Goal: Task Accomplishment & Management: Manage account settings

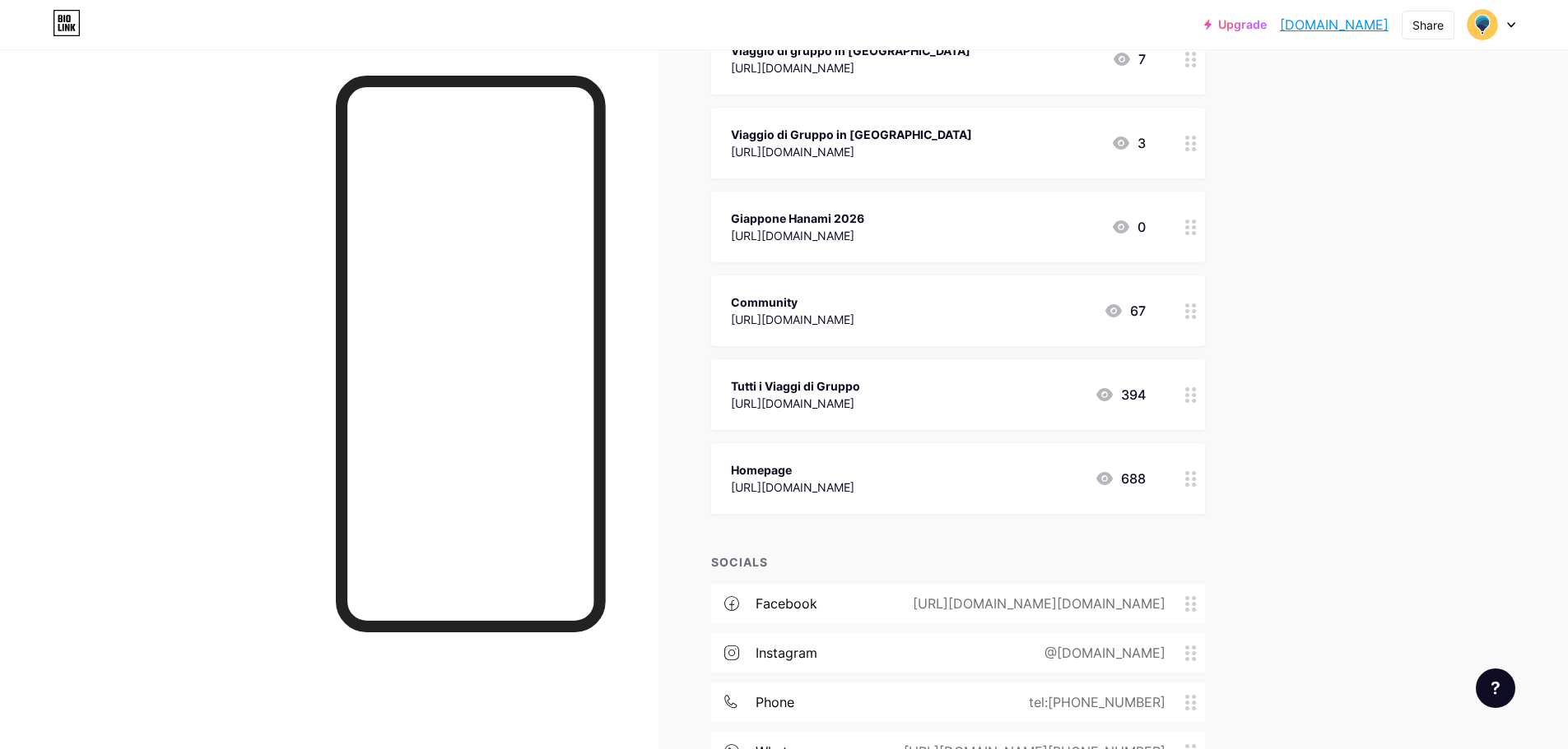
scroll to position [391, 0]
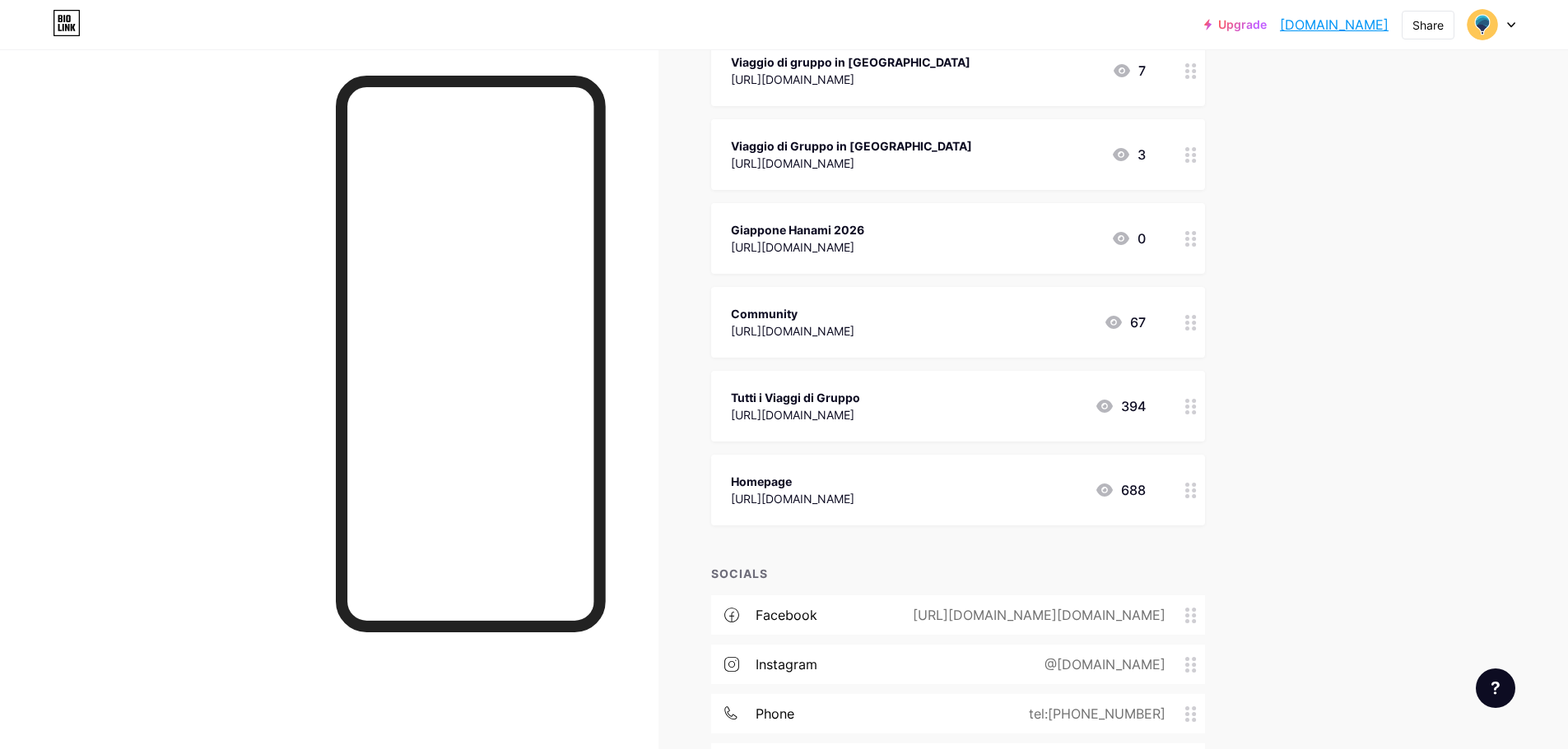
click at [972, 142] on div "Viaggio di Gruppo in [GEOGRAPHIC_DATA]" at bounding box center [851, 146] width 242 height 18
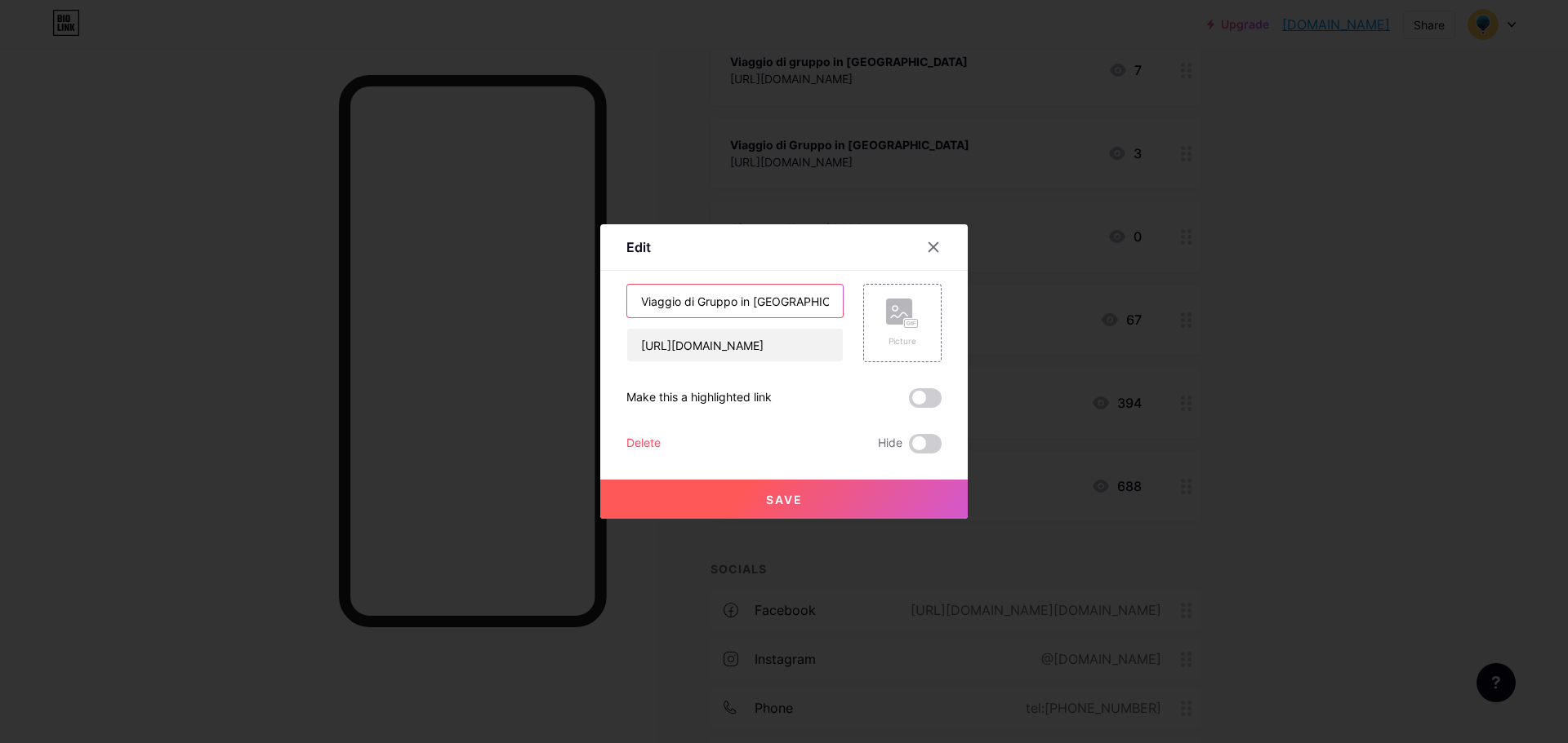
click at [797, 301] on input "Viaggio di Gruppo in [GEOGRAPHIC_DATA]" at bounding box center [735, 300] width 215 height 32
click at [728, 297] on input "Viaggio di Gruppo in [GEOGRAPHIC_DATA]" at bounding box center [735, 300] width 215 height 32
drag, startPoint x: 679, startPoint y: 293, endPoint x: 919, endPoint y: 319, distance: 241.4
click at [919, 319] on div "Viaggio di Gruppo in [GEOGRAPHIC_DATA] [URL][DOMAIN_NAME] Picture" at bounding box center [784, 323] width 315 height 78
type input "Viaggio [DATE]"
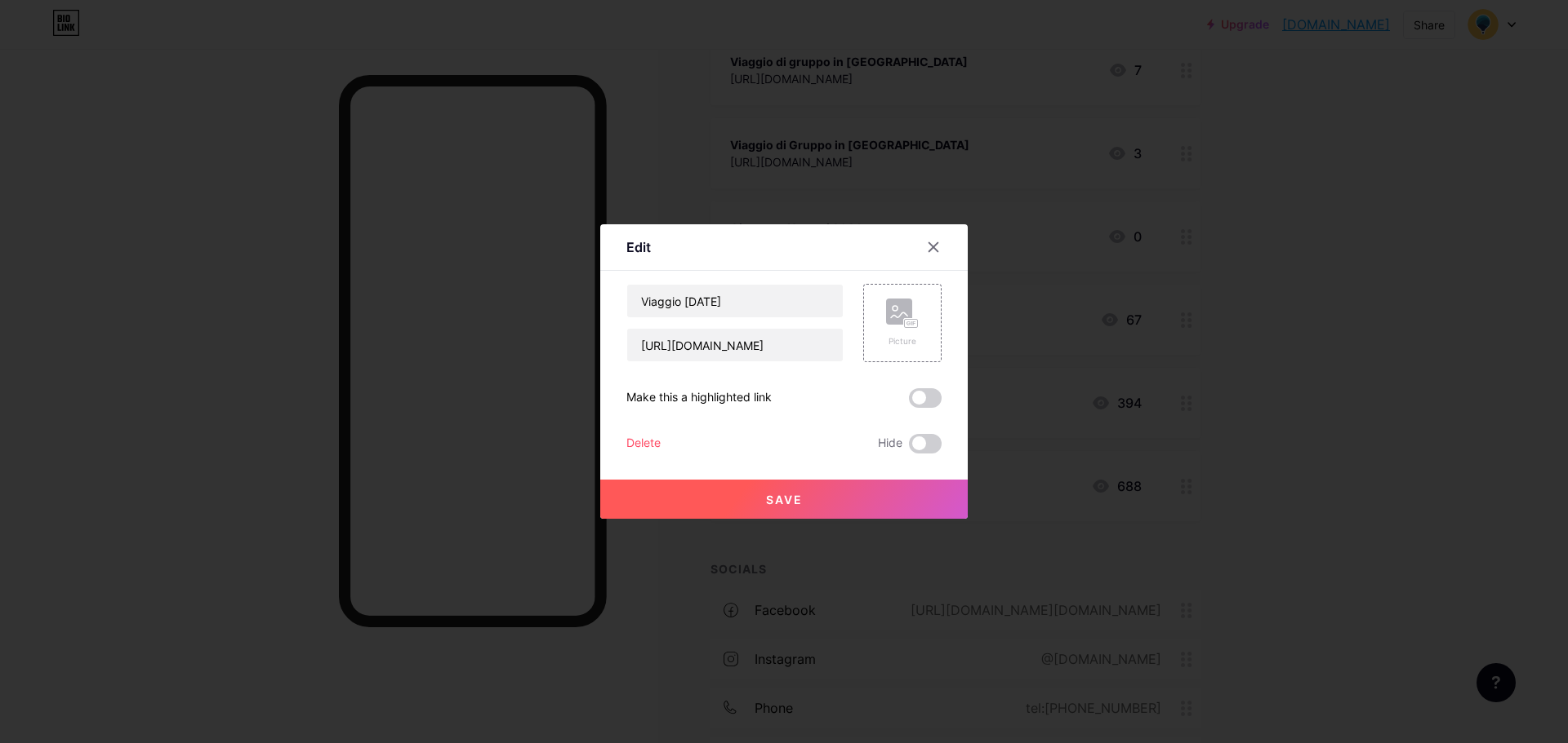
click at [823, 483] on button "Save" at bounding box center [784, 500] width 368 height 39
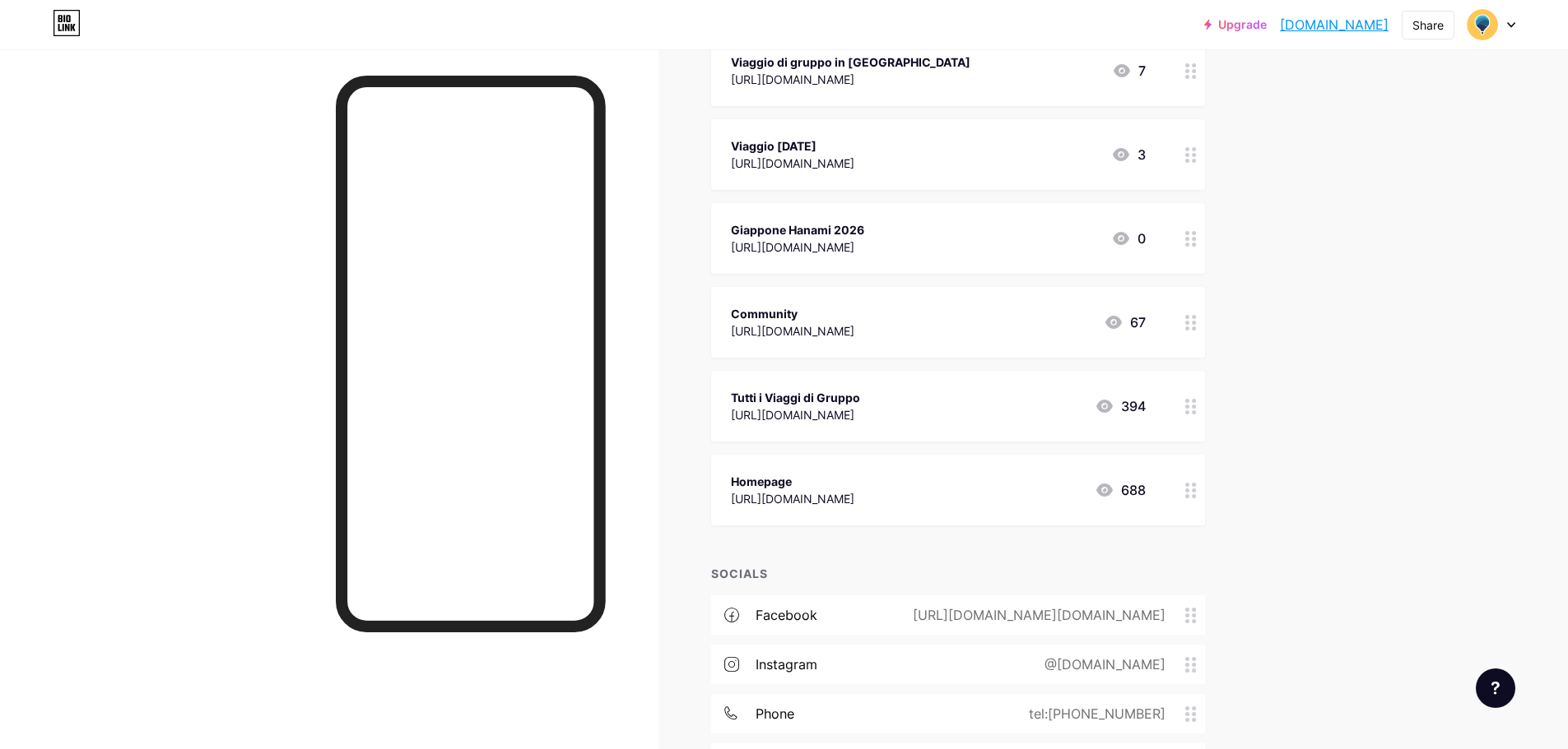
click at [854, 145] on div "Viaggio [DATE]" at bounding box center [792, 146] width 123 height 18
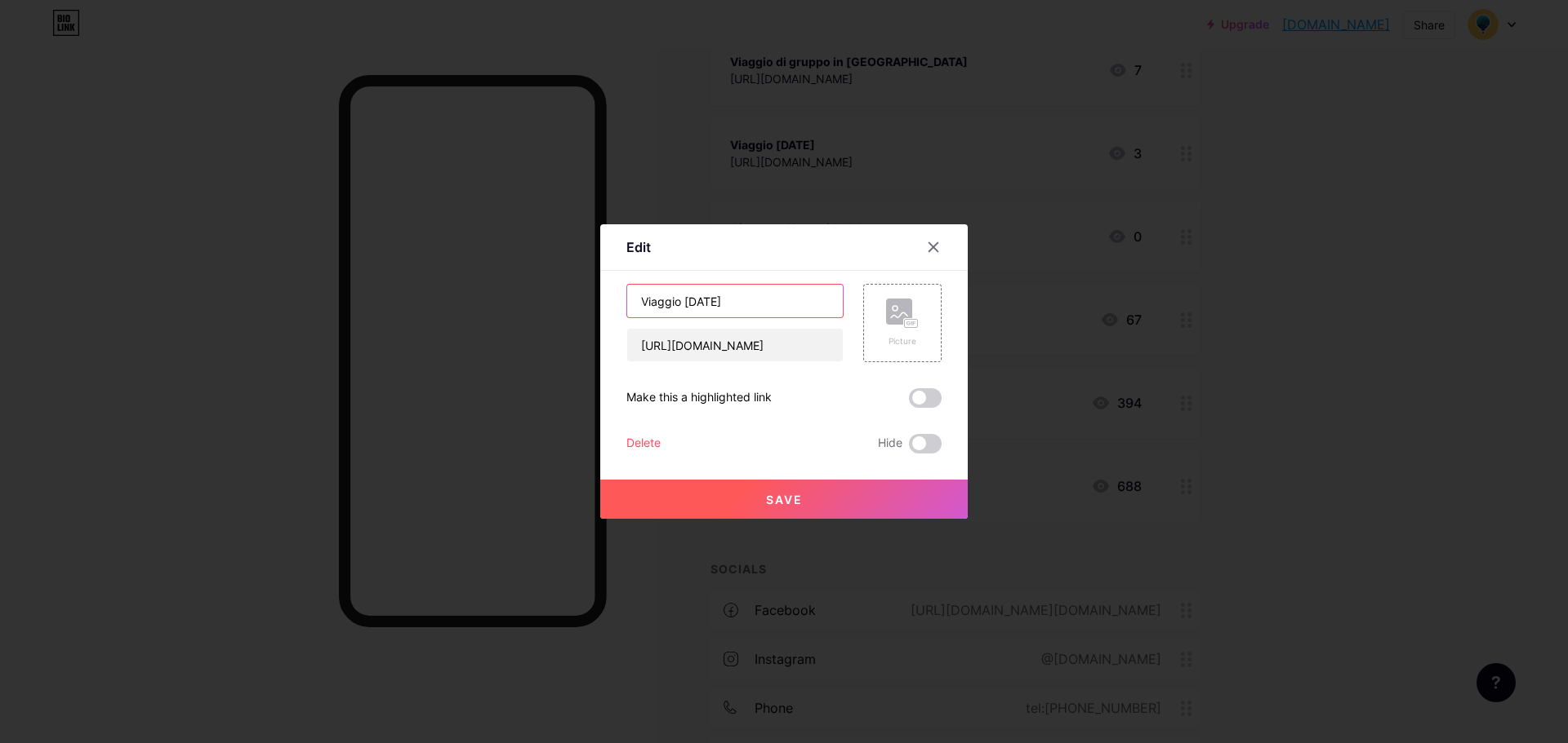
click at [650, 297] on input "Viaggio [DATE]" at bounding box center [735, 300] width 215 height 32
type input "Vietnam [DATE]"
click at [797, 500] on button "Save" at bounding box center [784, 500] width 368 height 39
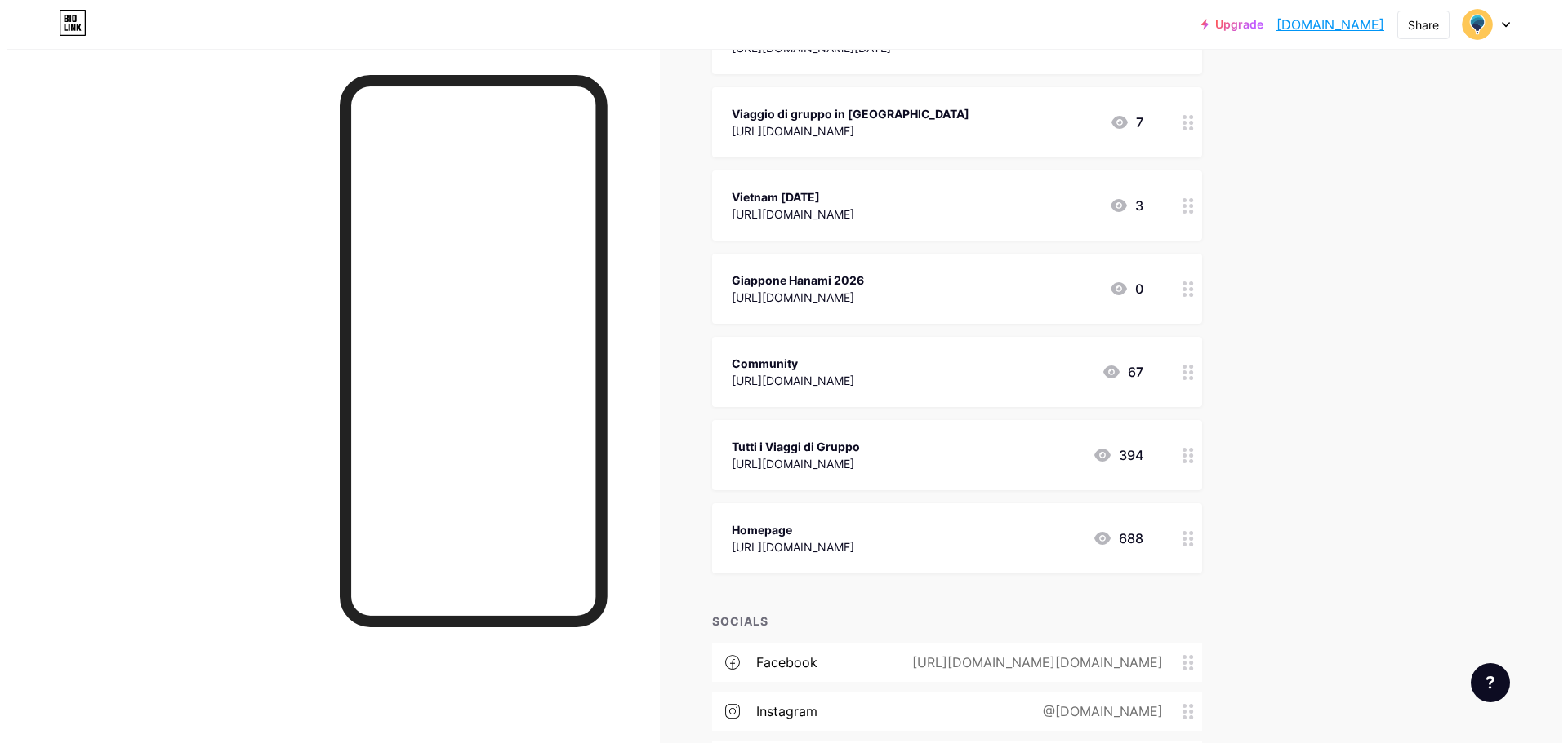
scroll to position [307, 0]
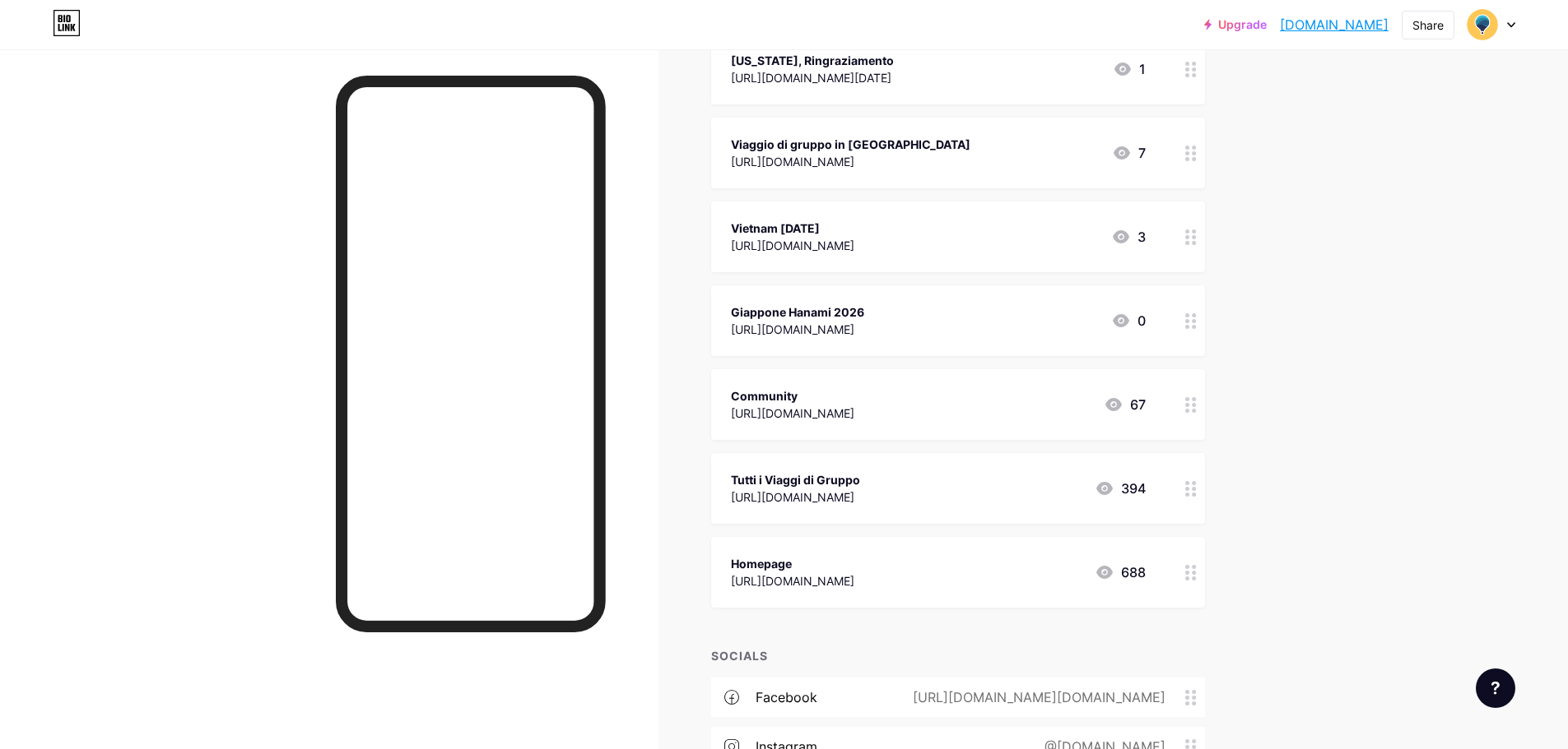
click at [864, 306] on div "Giappone Hanami 2026" at bounding box center [797, 312] width 133 height 18
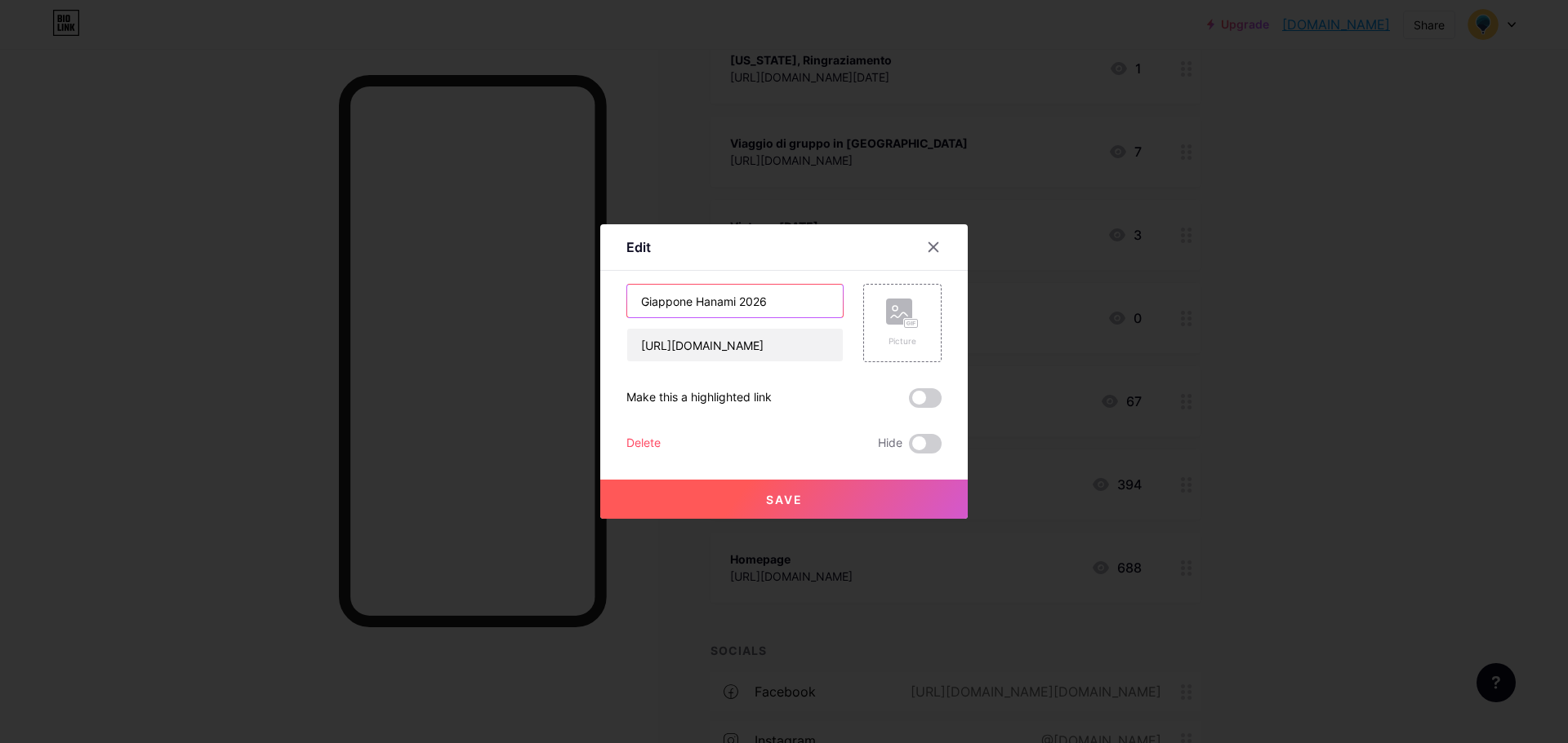
click at [737, 293] on input "Giappone Hanami 2026" at bounding box center [735, 300] width 215 height 32
type input "Giappone [PERSON_NAME][DATE]"
click at [778, 496] on span "Save" at bounding box center [784, 500] width 37 height 14
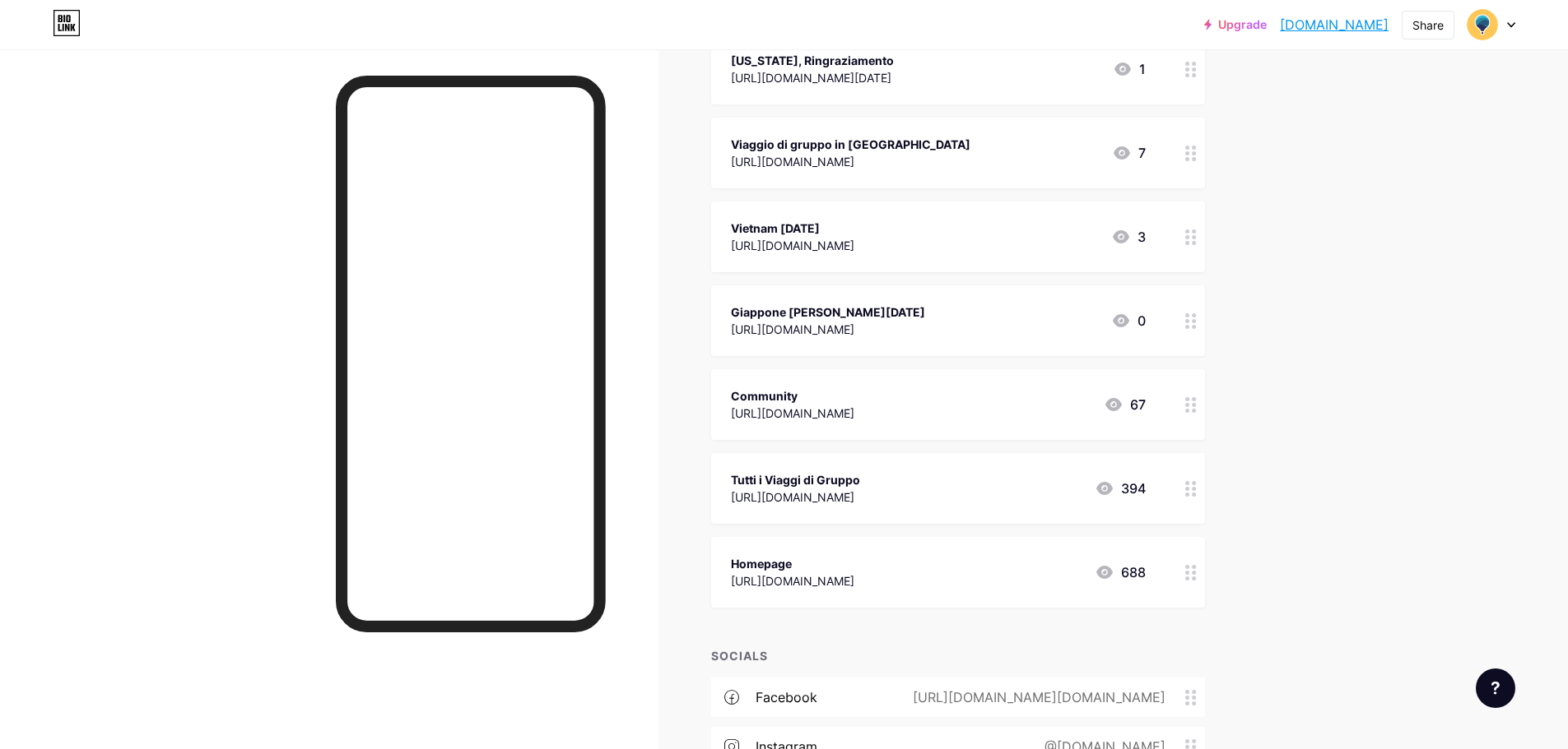
click at [937, 149] on div "Viaggio di gruppo in [GEOGRAPHIC_DATA]" at bounding box center [850, 145] width 240 height 18
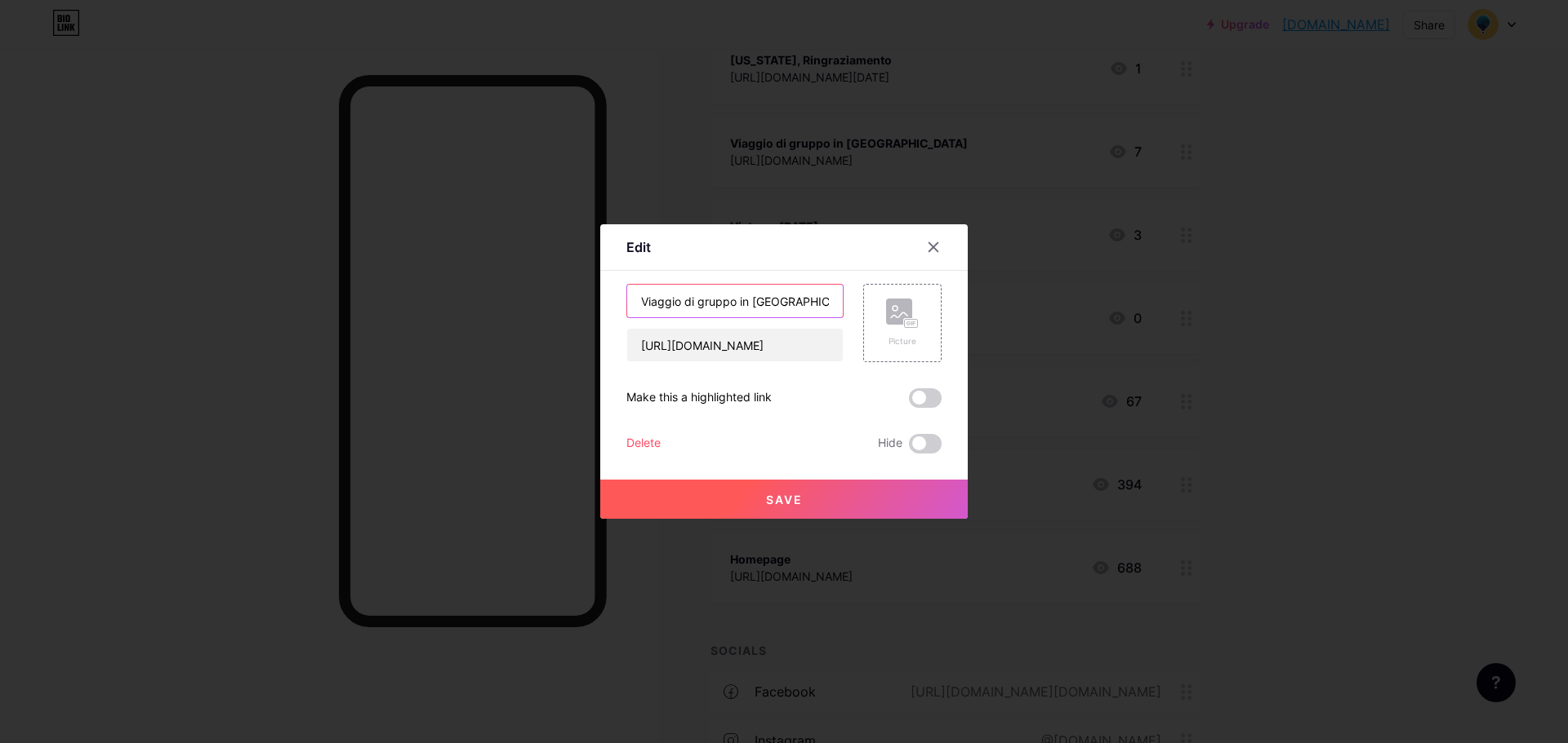
drag, startPoint x: 746, startPoint y: 295, endPoint x: 628, endPoint y: 295, distance: 118.0
click at [628, 295] on input "Viaggio di gruppo in [GEOGRAPHIC_DATA]" at bounding box center [735, 300] width 215 height 32
click at [778, 303] on input "[GEOGRAPHIC_DATA]" at bounding box center [735, 300] width 215 height 32
click at [765, 306] on input "Viaggio di gruppo in [GEOGRAPHIC_DATA]" at bounding box center [735, 300] width 215 height 32
click at [800, 316] on input "Viaggio di gruppo in [GEOGRAPHIC_DATA]" at bounding box center [735, 300] width 215 height 32
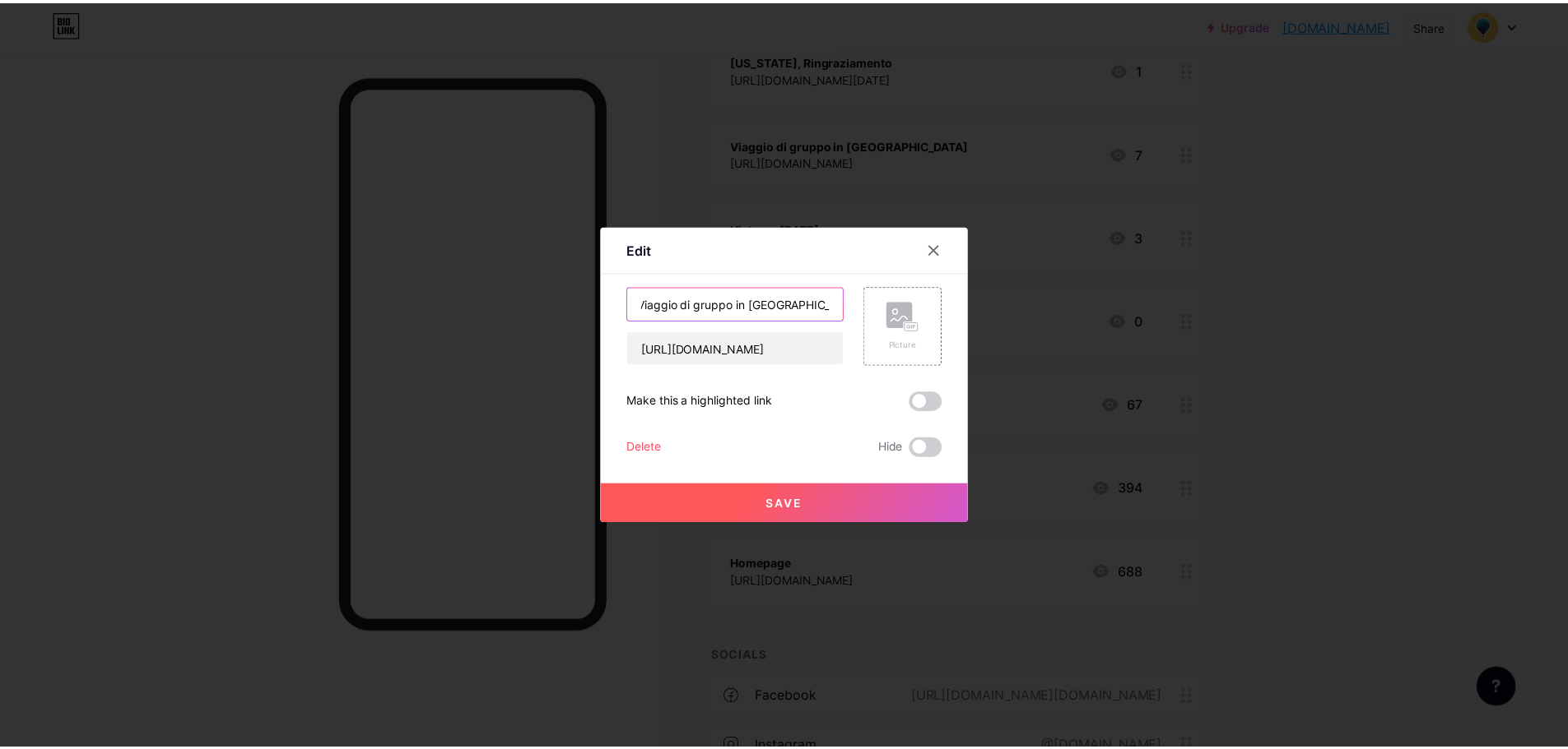
scroll to position [0, 0]
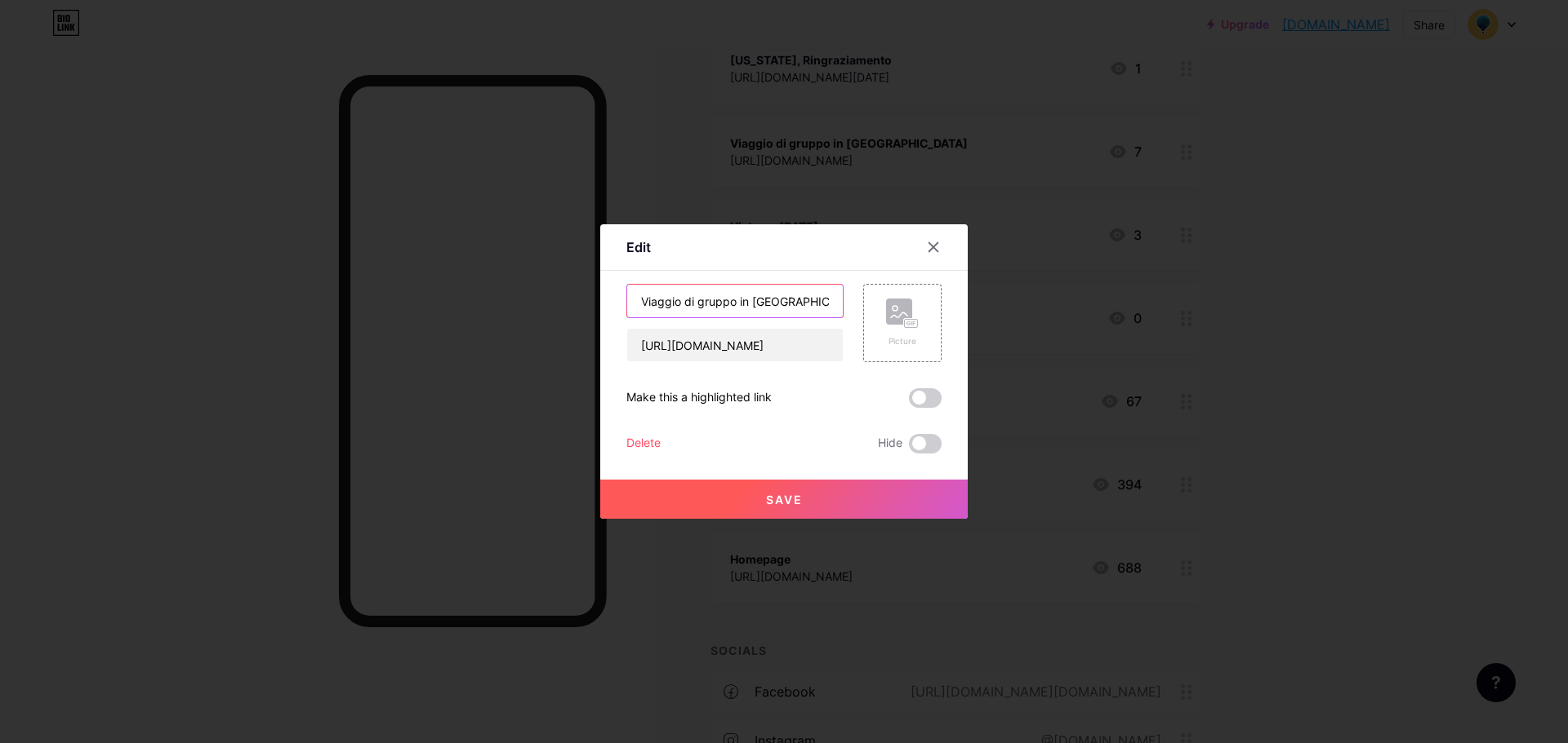
drag, startPoint x: 742, startPoint y: 301, endPoint x: 541, endPoint y: 287, distance: 201.5
click at [541, 287] on div "Edit Content YouTube Play YouTube video without leaving your page. ADD Vimeo Pl…" at bounding box center [784, 372] width 1568 height 743
click at [784, 308] on input "Viaggio di gruppo in [GEOGRAPHIC_DATA] 25-26" at bounding box center [735, 300] width 215 height 32
drag, startPoint x: 679, startPoint y: 300, endPoint x: 734, endPoint y: 289, distance: 56.1
click at [734, 289] on input "Viaggio di gruppo in [GEOGRAPHIC_DATA] 25-26" at bounding box center [735, 300] width 215 height 32
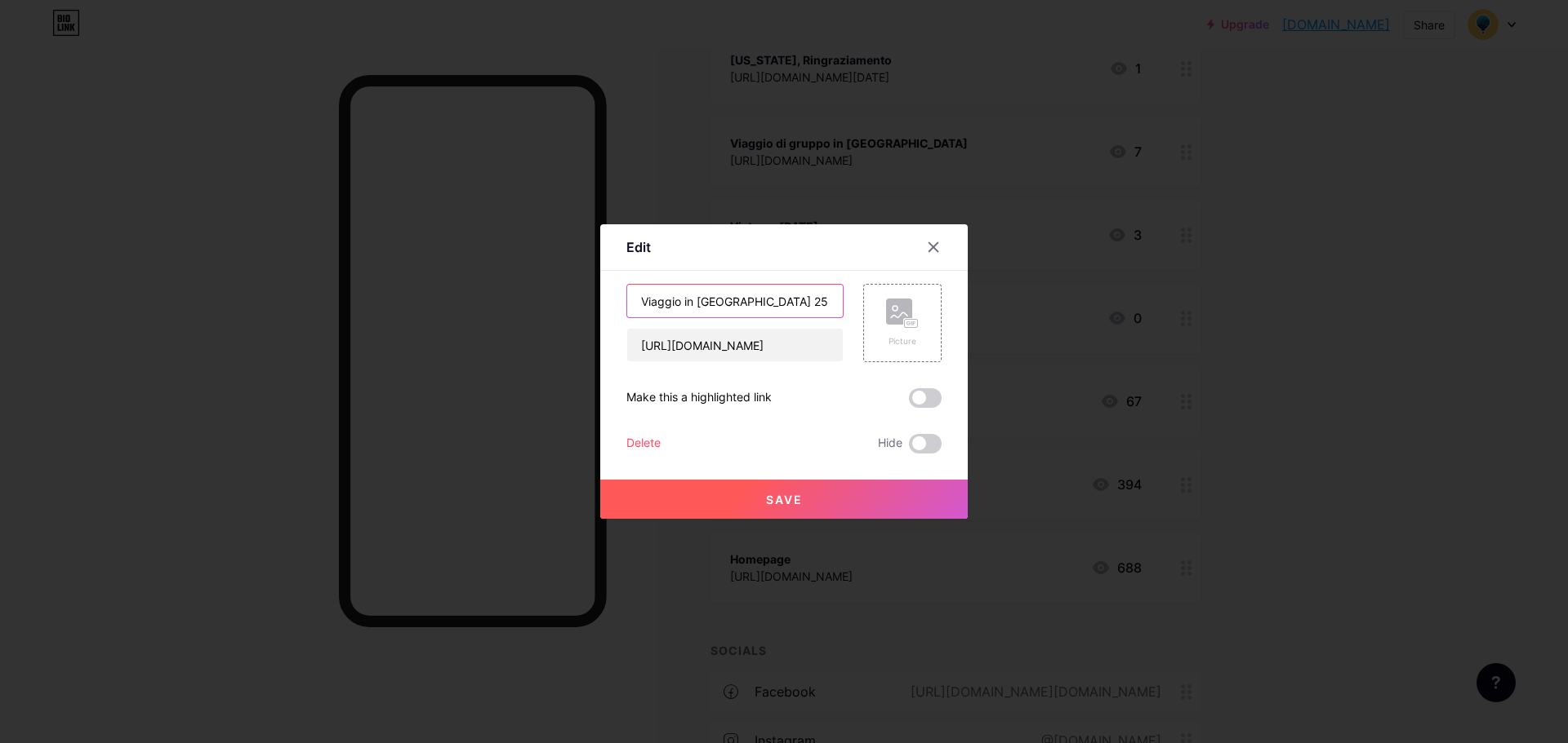
type input "Viaggio in [GEOGRAPHIC_DATA] 25-26"
click at [777, 501] on span "Save" at bounding box center [784, 500] width 37 height 14
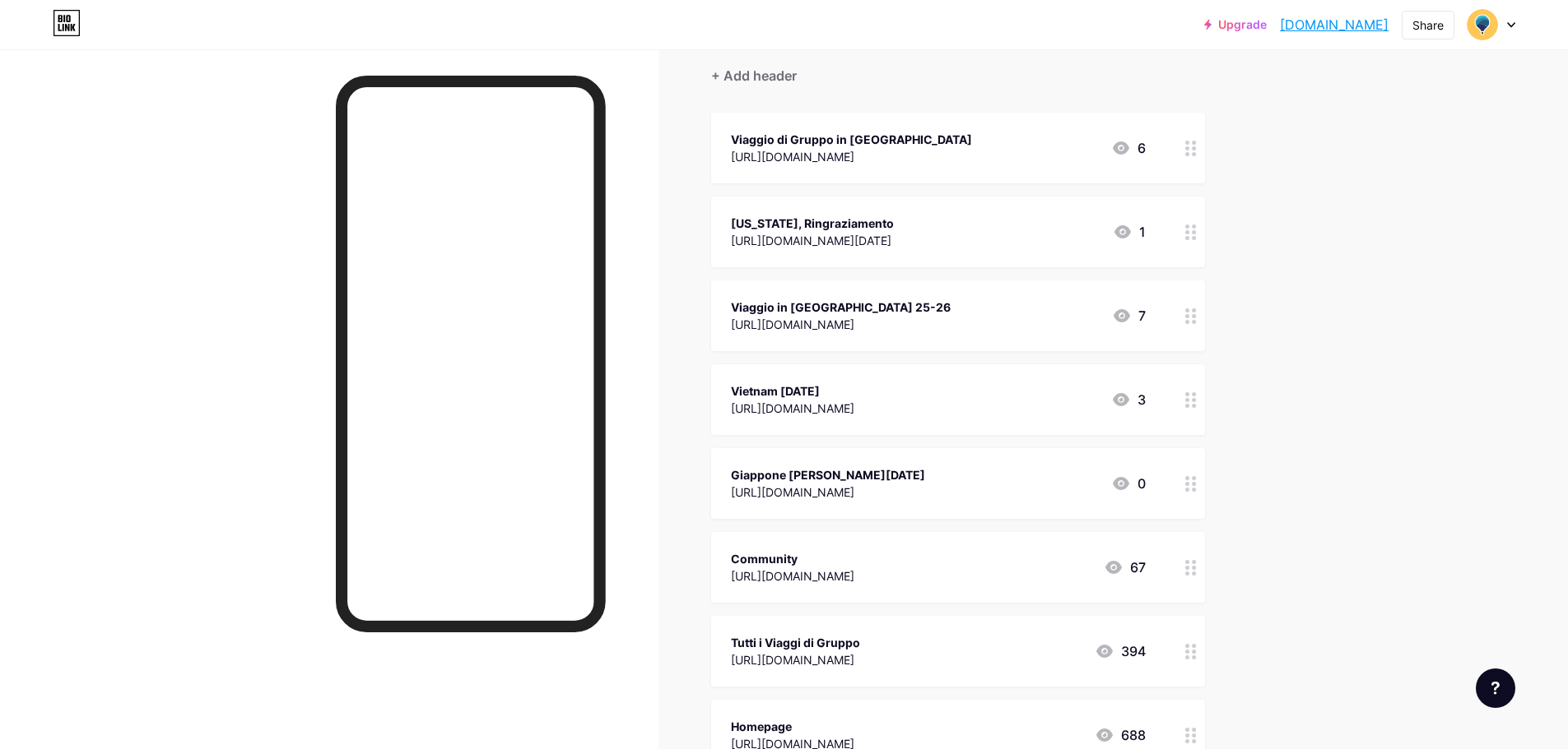
scroll to position [145, 0]
click at [893, 228] on div "[US_STATE], Ringraziamento" at bounding box center [812, 226] width 163 height 18
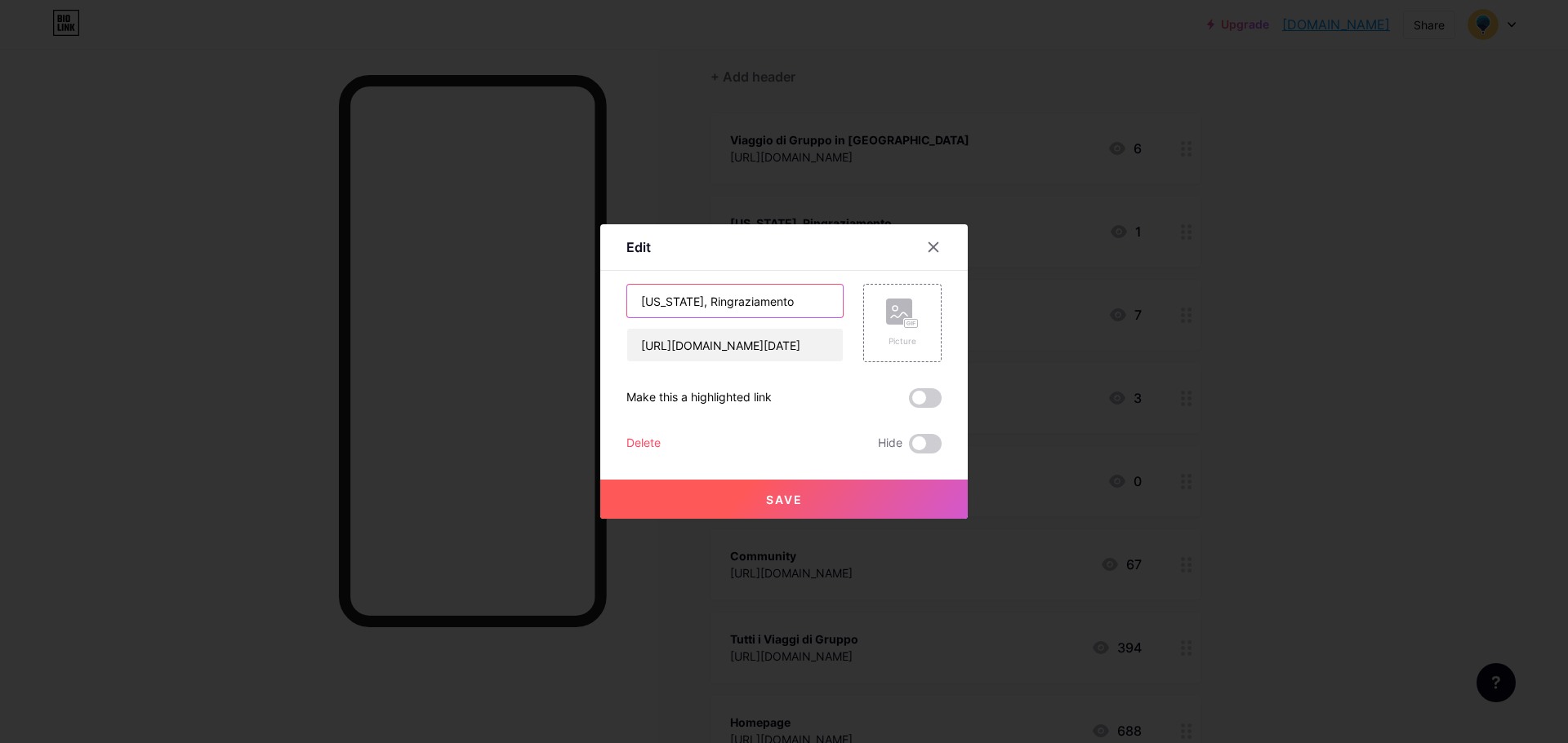
click at [776, 300] on input "[US_STATE], Ringraziamento" at bounding box center [735, 300] width 215 height 32
type input "[US_STATE], Ringraziamento 2025"
click at [787, 491] on button "Save" at bounding box center [784, 500] width 368 height 39
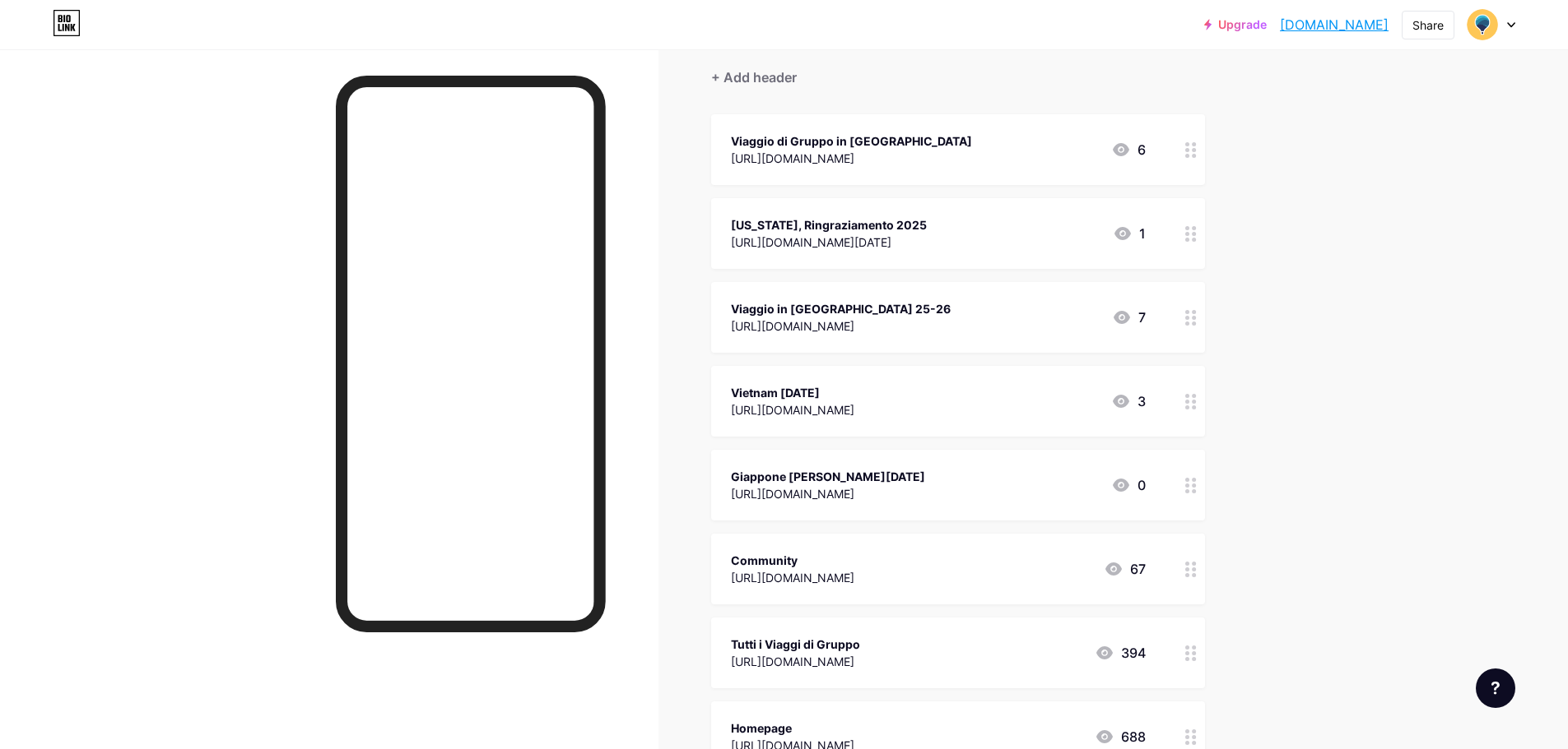
click at [929, 317] on div "[URL][DOMAIN_NAME]" at bounding box center [840, 326] width 220 height 18
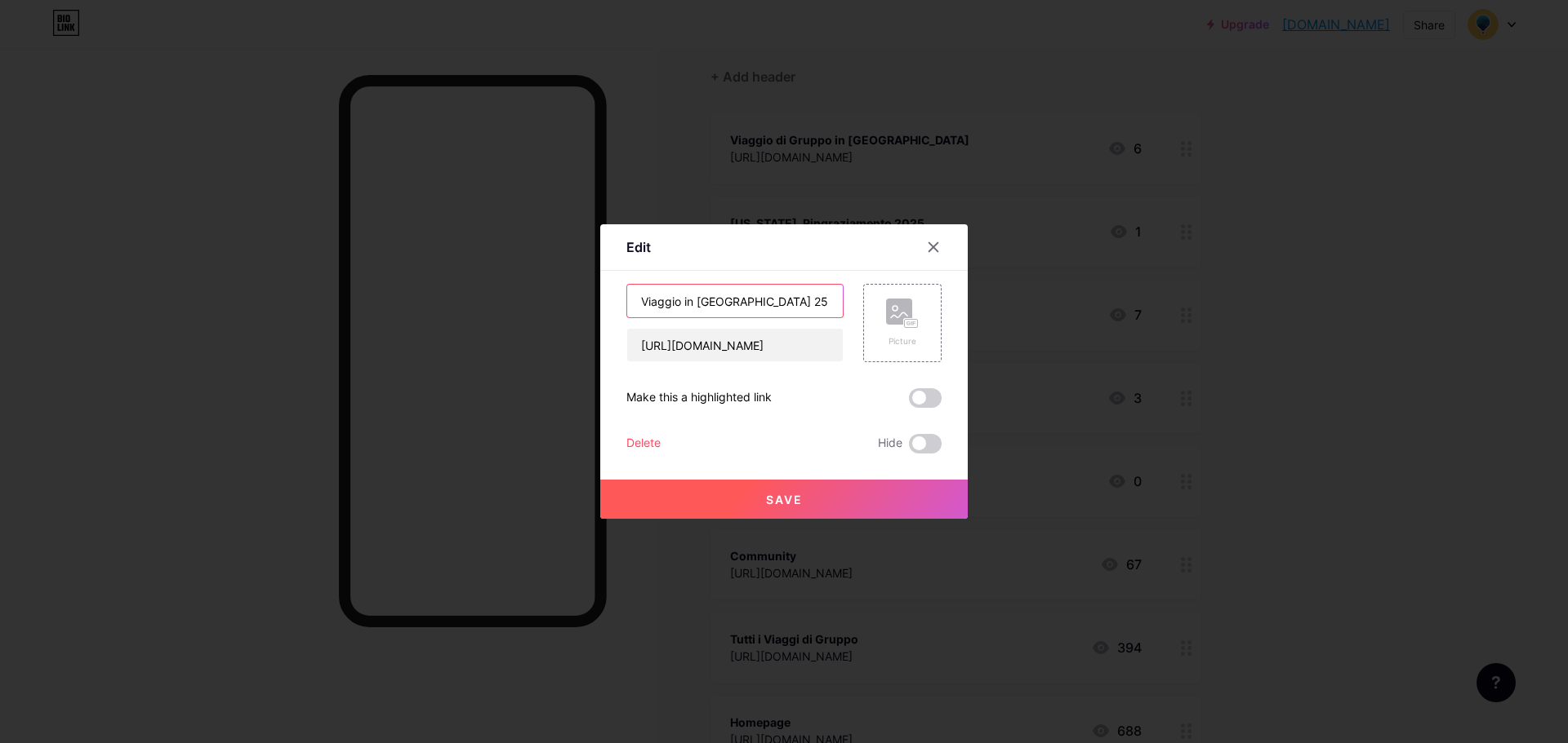
drag, startPoint x: 737, startPoint y: 296, endPoint x: 787, endPoint y: 299, distance: 50.1
click at [787, 299] on input "Viaggio in [GEOGRAPHIC_DATA] 25-26" at bounding box center [735, 300] width 215 height 32
click at [688, 310] on input "Viaggio in [GEOGRAPHIC_DATA] 25-26" at bounding box center [735, 300] width 215 height 32
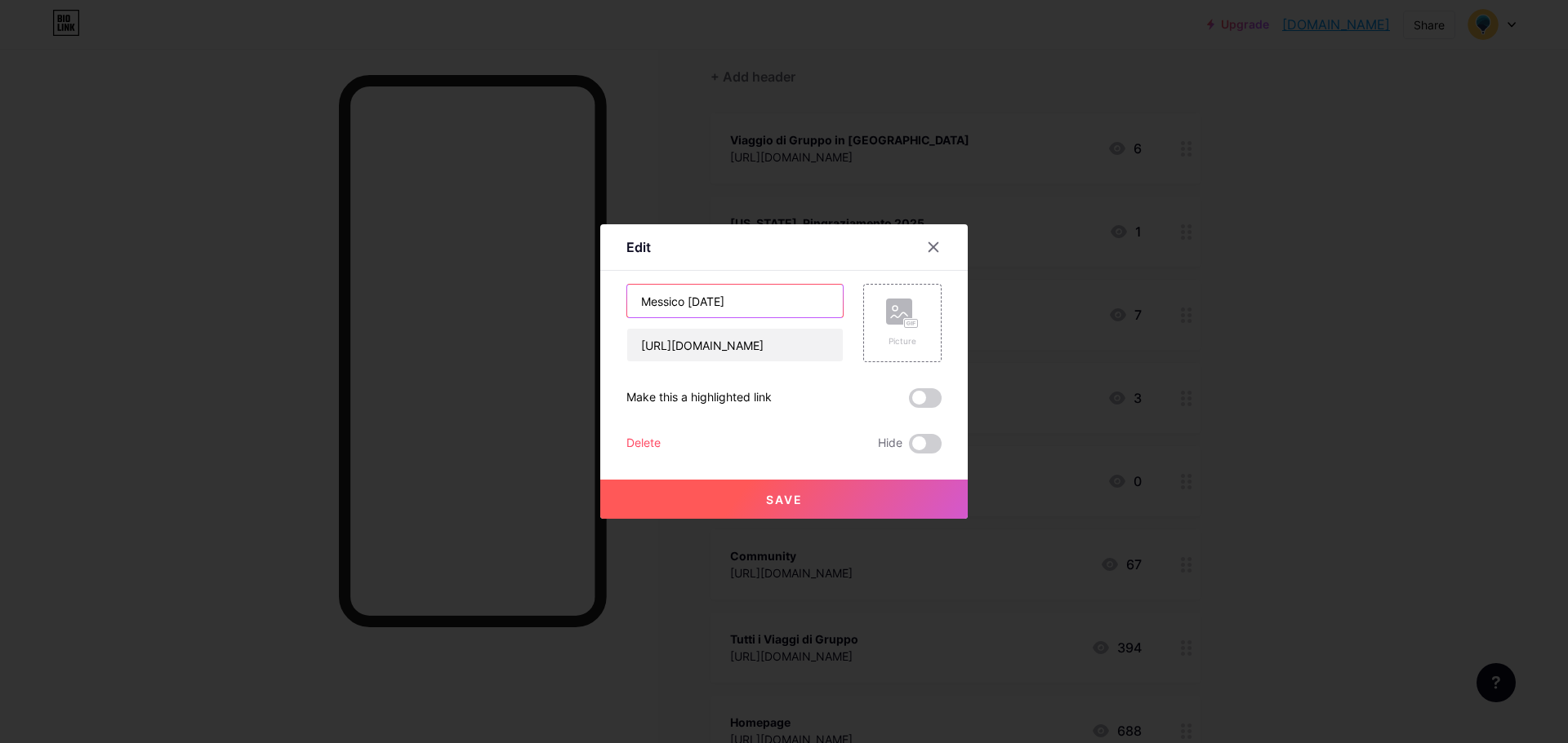
type input "Messico [DATE]"
click at [761, 486] on button "Save" at bounding box center [784, 500] width 368 height 39
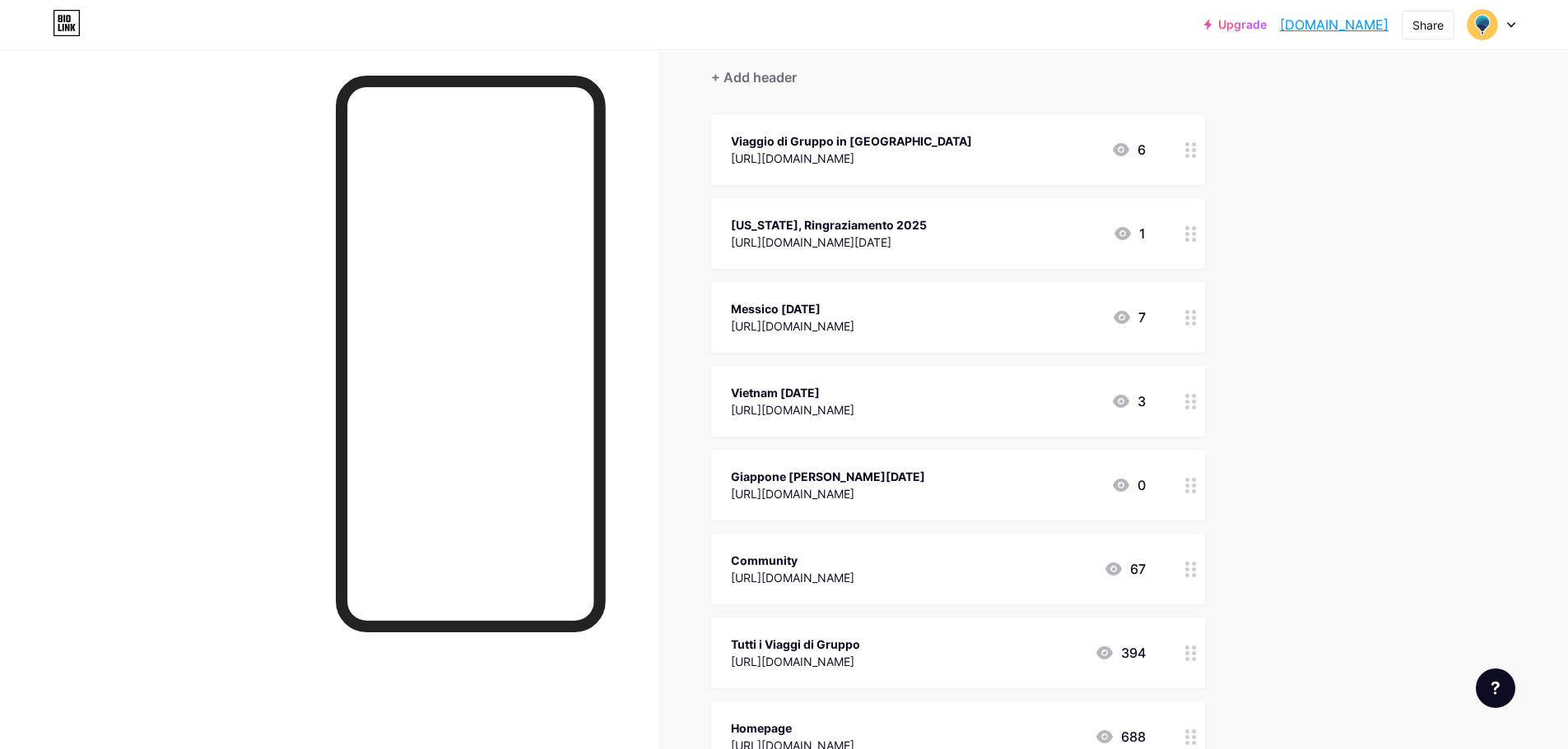
drag, startPoint x: 849, startPoint y: 393, endPoint x: 859, endPoint y: 289, distance: 104.5
click at [859, 289] on span "Viaggio di Gruppo in [GEOGRAPHIC_DATA] [URL][DOMAIN_NAME] 6 [US_STATE], Ringraz…" at bounding box center [958, 443] width 494 height 658
click at [854, 134] on div "Viaggio di Gruppo in [GEOGRAPHIC_DATA]" at bounding box center [851, 141] width 242 height 18
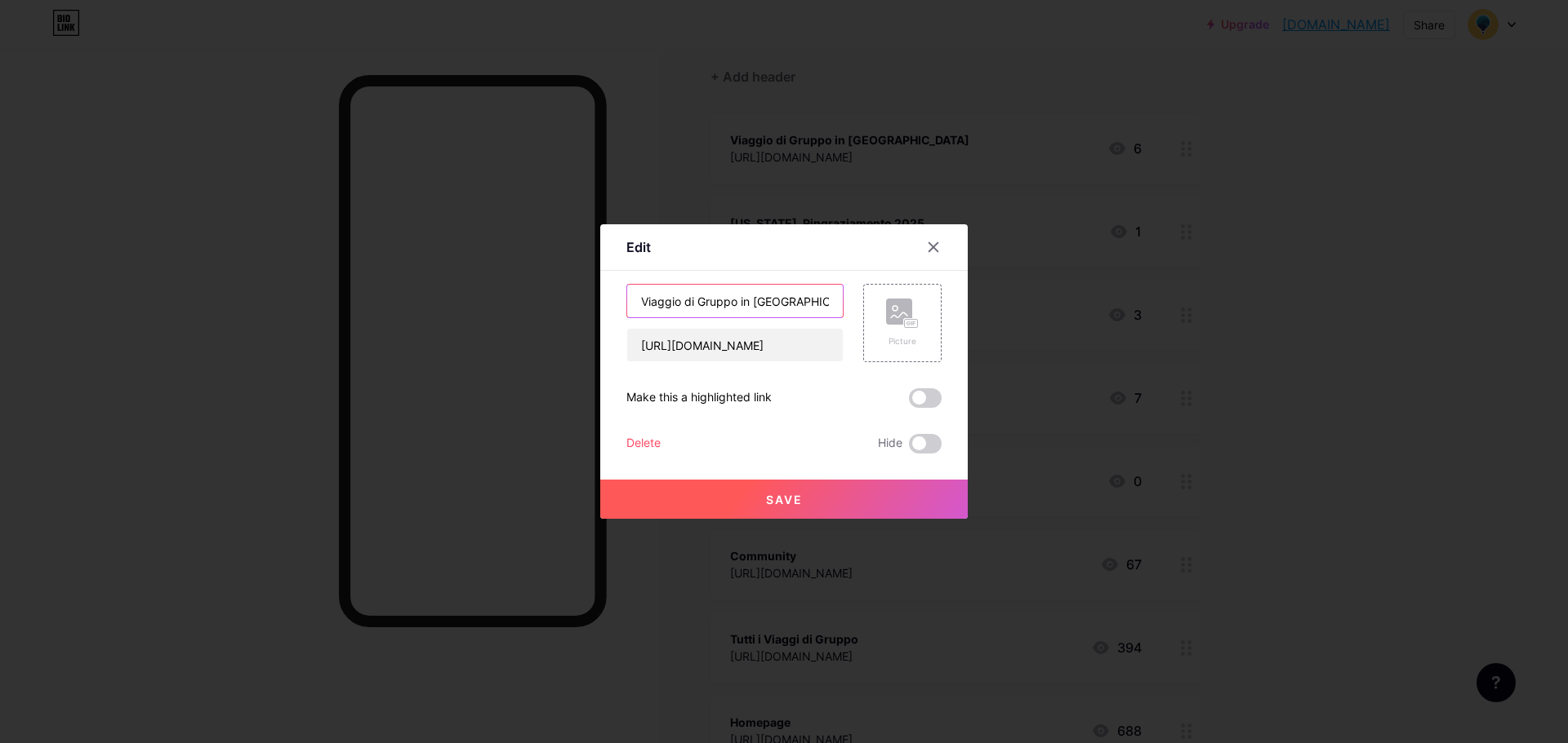
drag, startPoint x: 746, startPoint y: 303, endPoint x: 562, endPoint y: 297, distance: 184.1
click at [562, 297] on div "Edit Content YouTube Play YouTube video without leaving your page. ADD Vimeo Pl…" at bounding box center [784, 372] width 1568 height 743
click at [793, 303] on input "[GEOGRAPHIC_DATA]" at bounding box center [735, 300] width 215 height 32
type input "Thailandia [DATE]-[DATE]"
click at [767, 496] on span "Save" at bounding box center [784, 500] width 37 height 14
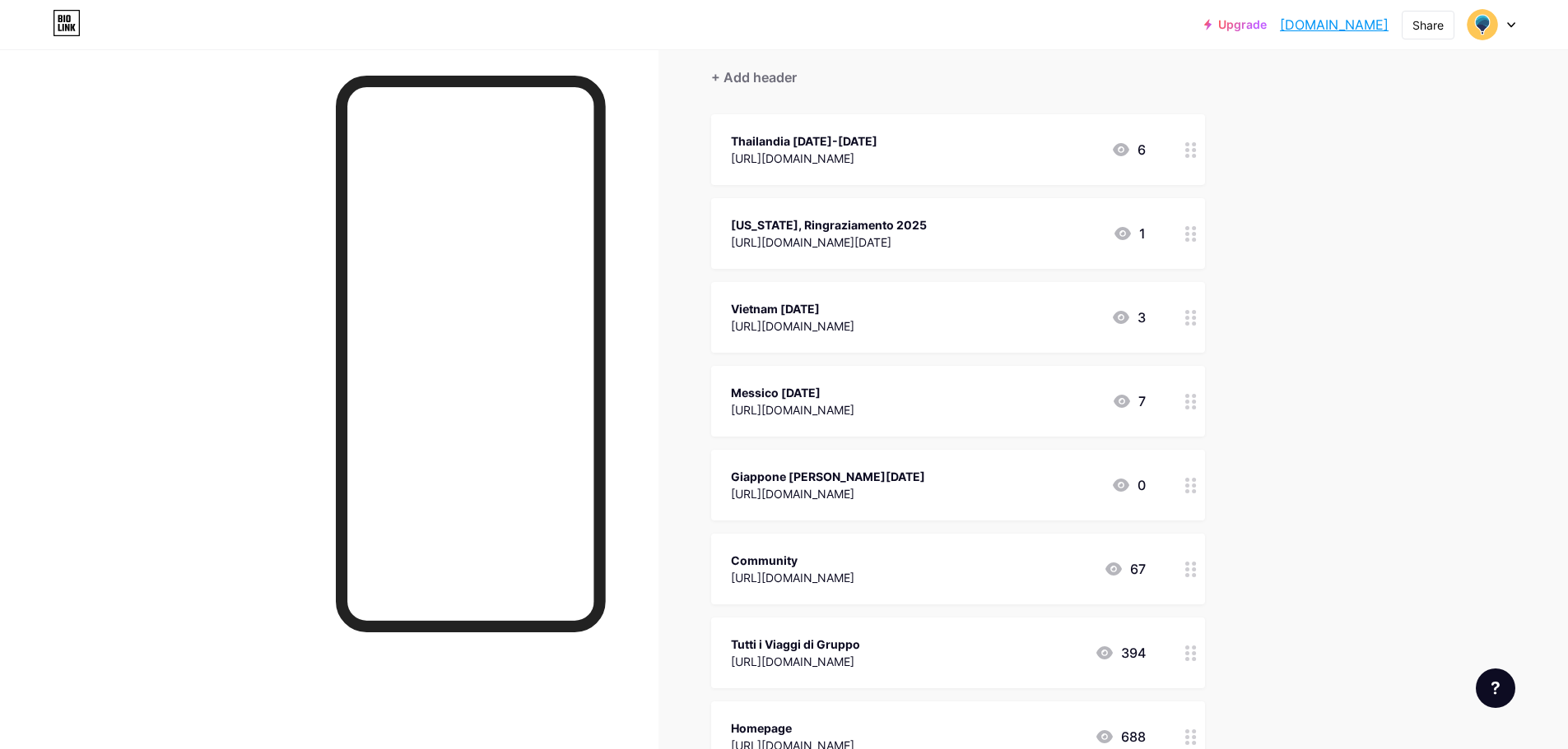
click at [922, 212] on div "[US_STATE], Ringraziamento 2025 [URL][DOMAIN_NAME][DATE] 1" at bounding box center [958, 234] width 494 height 71
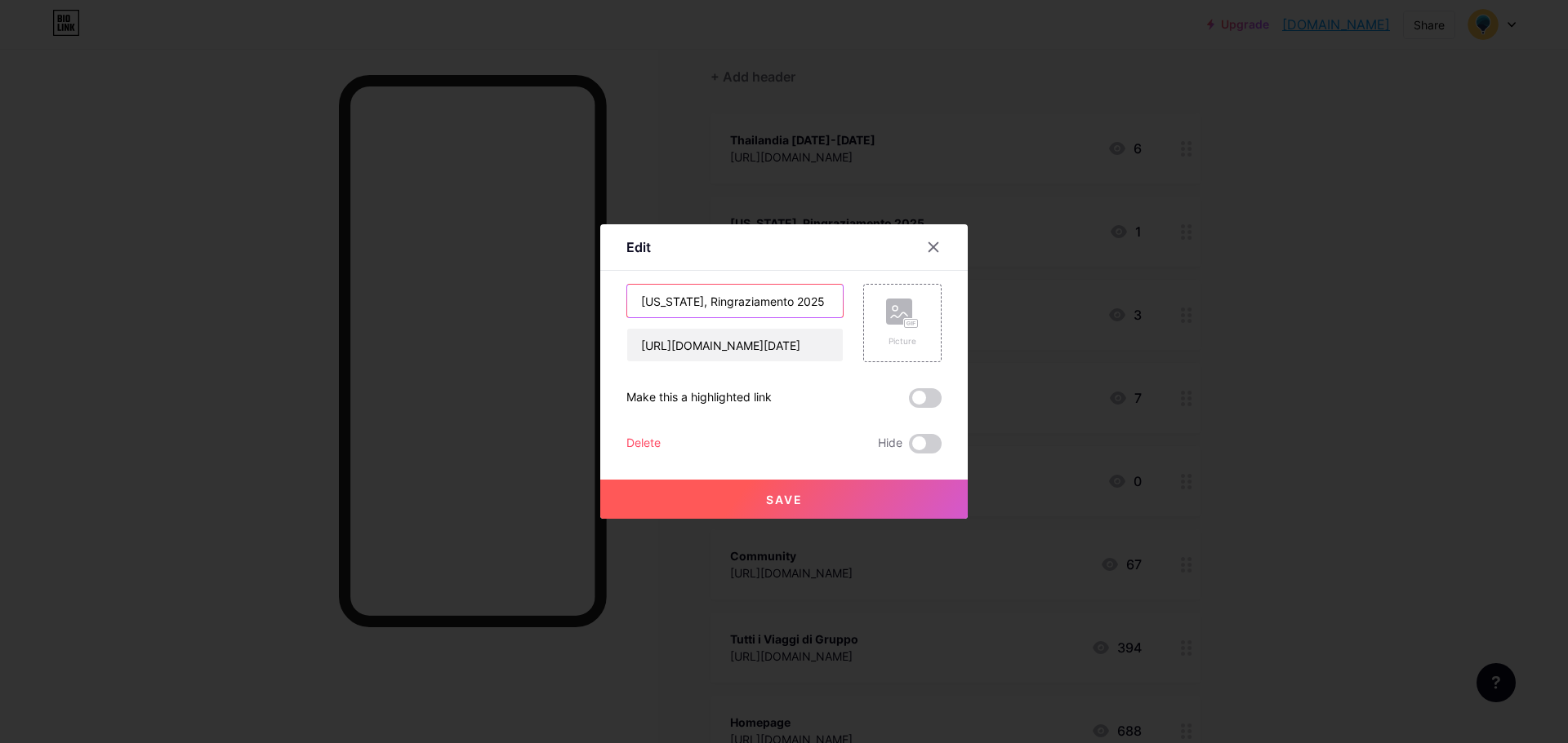
click at [781, 295] on input "[US_STATE], Ringraziamento 2025" at bounding box center [735, 300] width 215 height 32
type input "[US_STATE], Ringraziamento [DATE]"
click at [758, 503] on button "Save" at bounding box center [784, 500] width 368 height 39
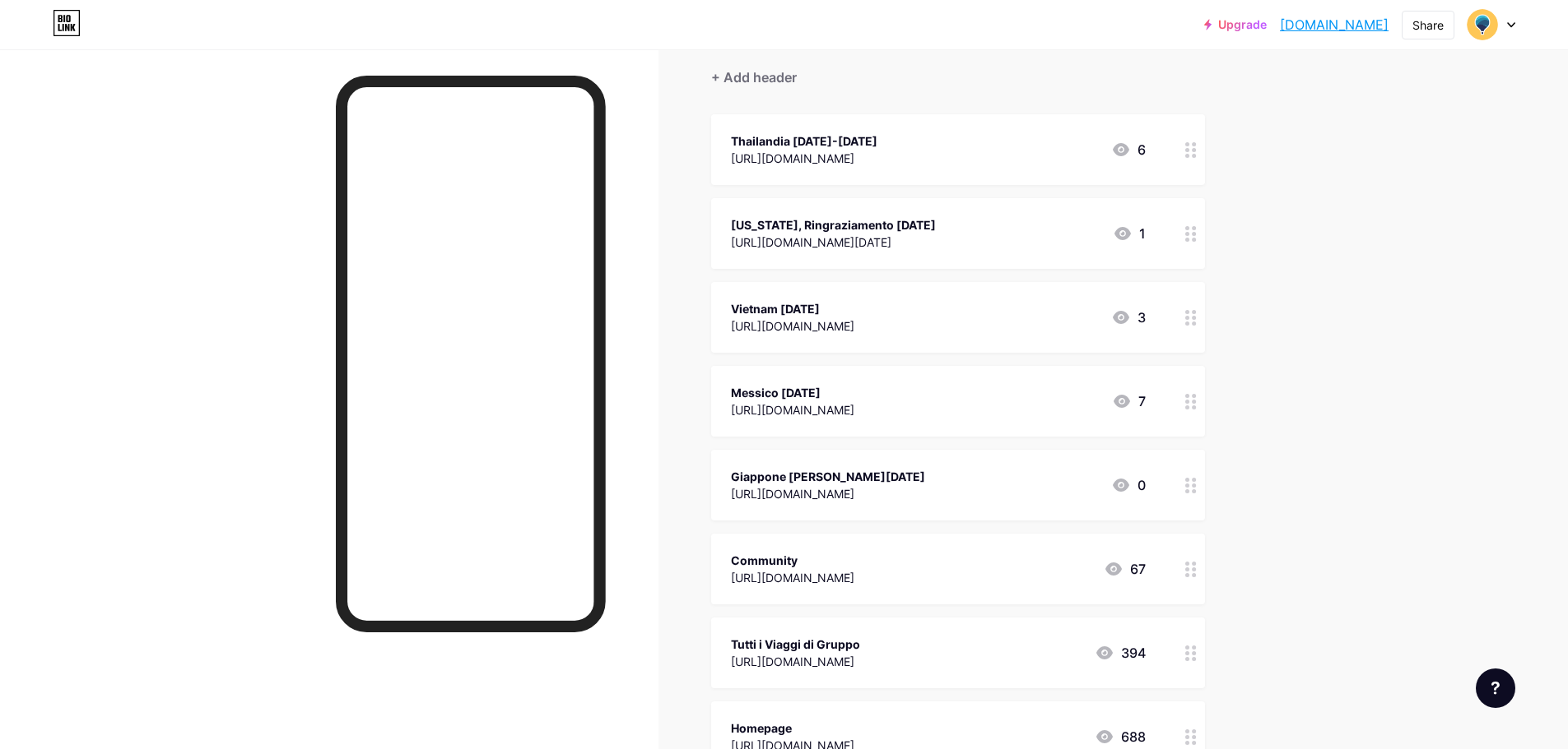
click at [889, 226] on div "[US_STATE], Ringraziamento [DATE]" at bounding box center [833, 226] width 205 height 18
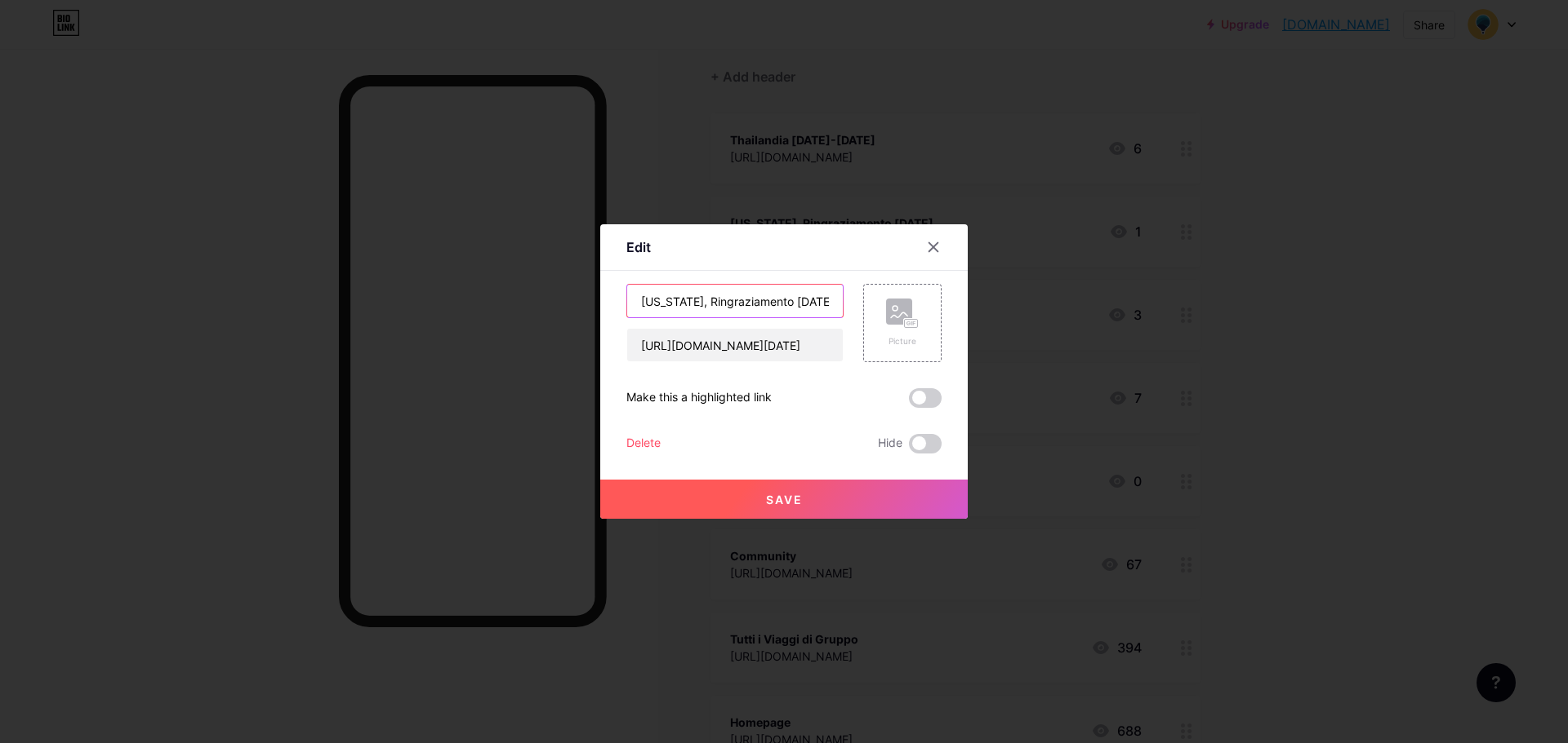
click at [779, 303] on input "[US_STATE], Ringraziamento [DATE]" at bounding box center [735, 300] width 215 height 32
type input "[US_STATE], Ringraziamento 2025"
click at [781, 497] on span "Save" at bounding box center [784, 500] width 37 height 14
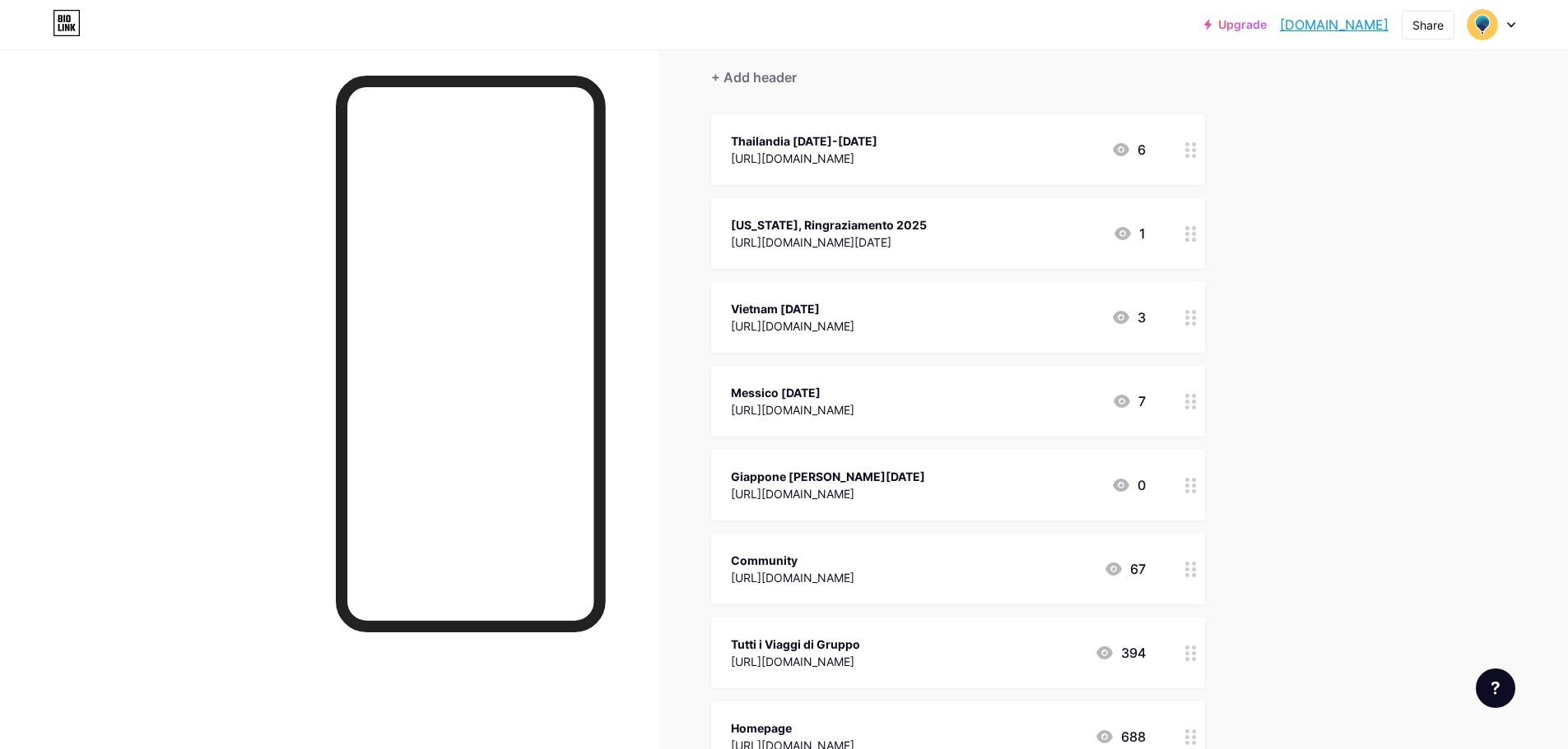
click at [860, 644] on div "Tutti i Viaggi di Gruppo" at bounding box center [795, 645] width 129 height 18
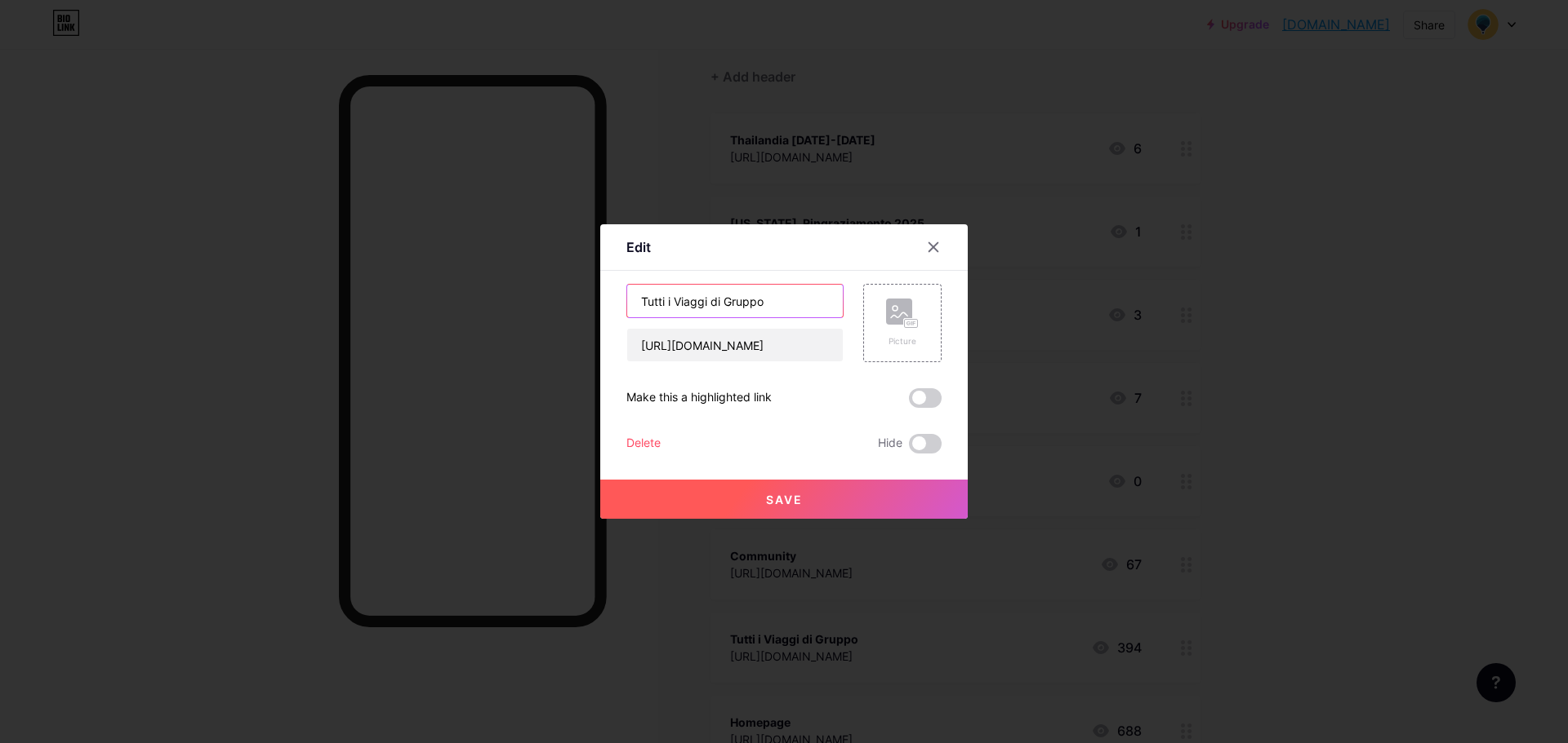
click at [792, 299] on input "Tutti i Viaggi di Gruppo" at bounding box center [735, 300] width 215 height 32
type input "Tutti i Viaggi di Gruppo 2025-26"
click at [807, 481] on button "Save" at bounding box center [784, 500] width 368 height 39
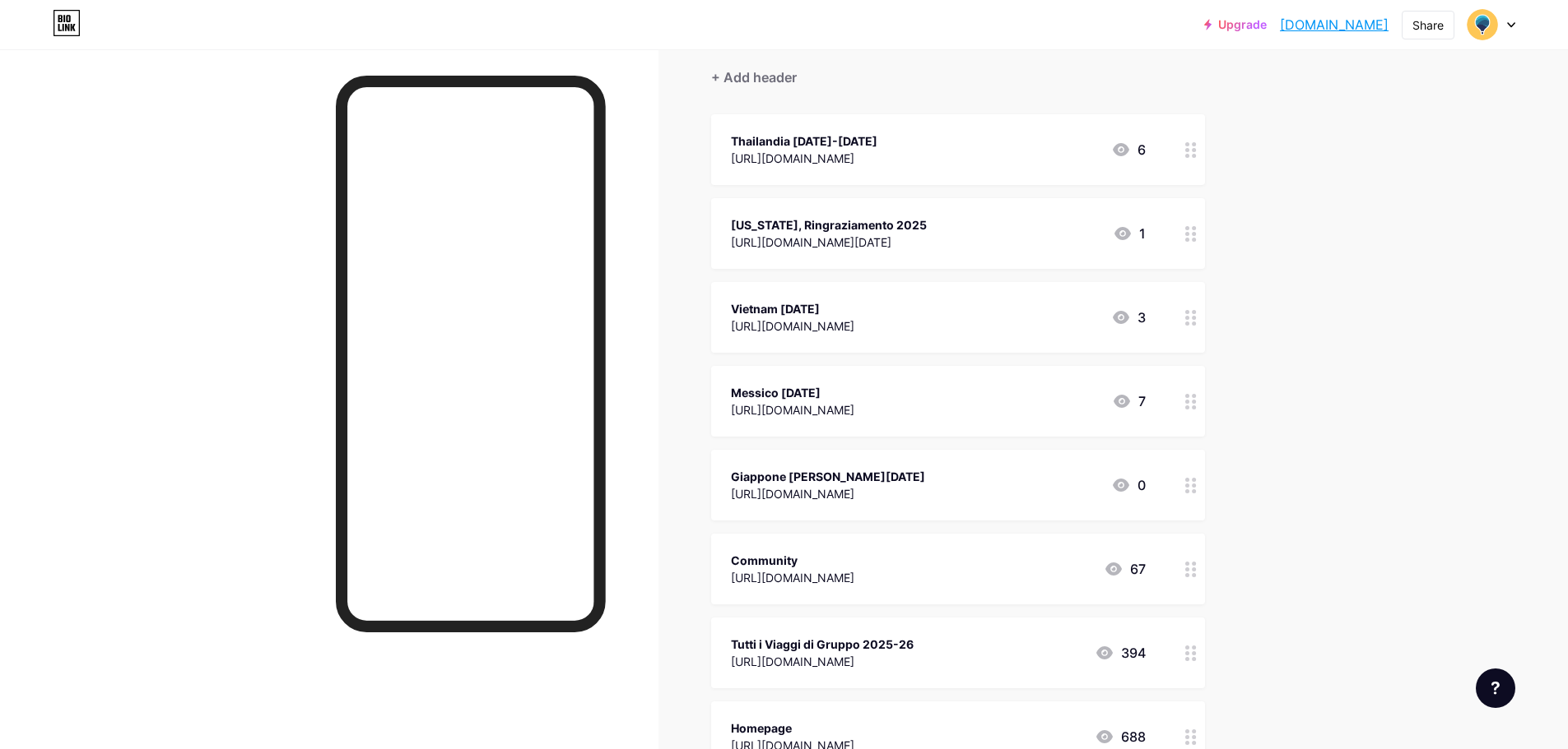
click at [912, 630] on div "Tutti i Viaggi di Gruppo 2025-26 [URL][DOMAIN_NAME] 394" at bounding box center [958, 653] width 494 height 71
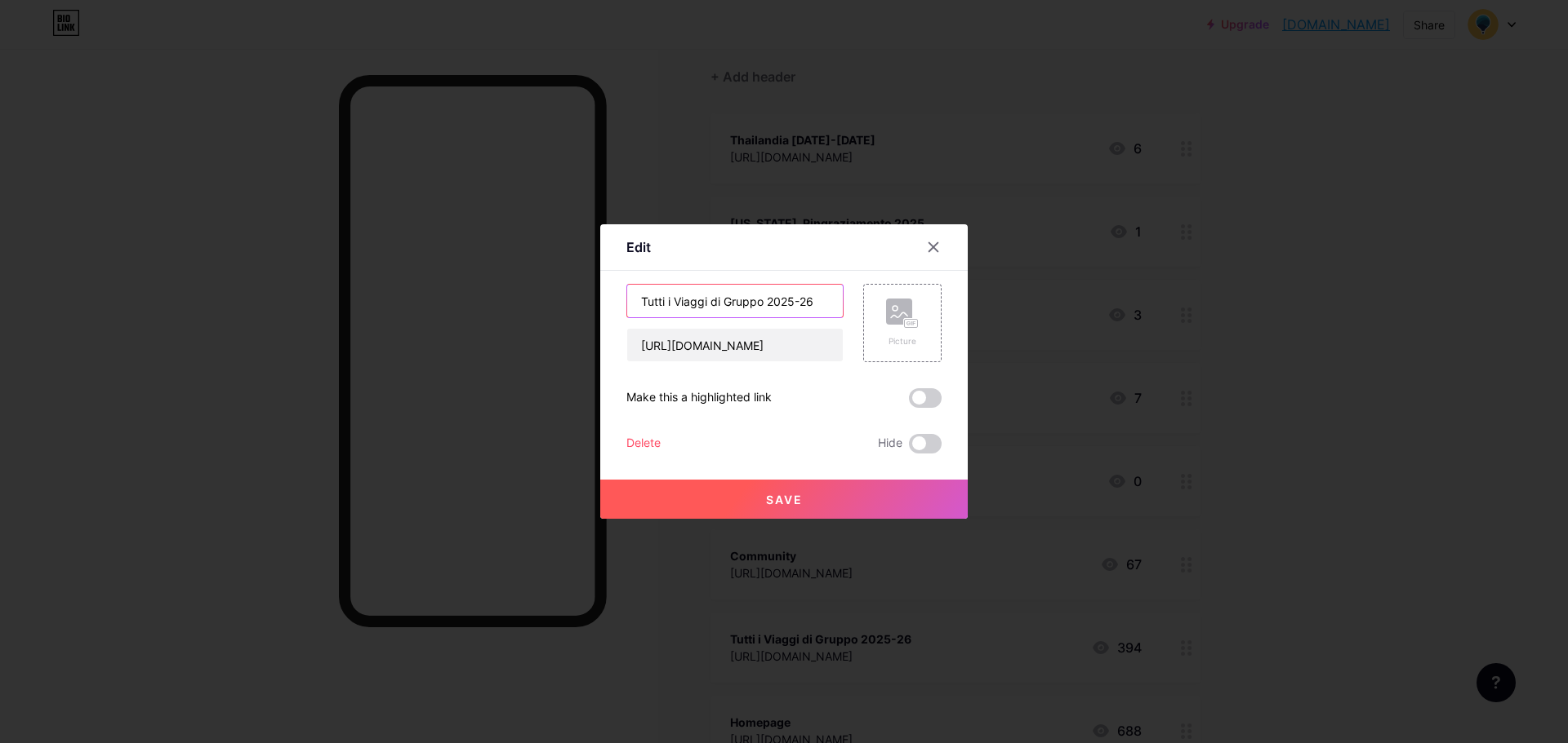
drag, startPoint x: 763, startPoint y: 305, endPoint x: 945, endPoint y: 309, distance: 182.0
click at [944, 308] on div "Edit Content YouTube Play YouTube video without leaving your page. ADD Vimeo Pl…" at bounding box center [784, 372] width 368 height 294
type input "Tutti i Viaggi di Gruppo"
click at [785, 507] on button "Save" at bounding box center [784, 500] width 368 height 39
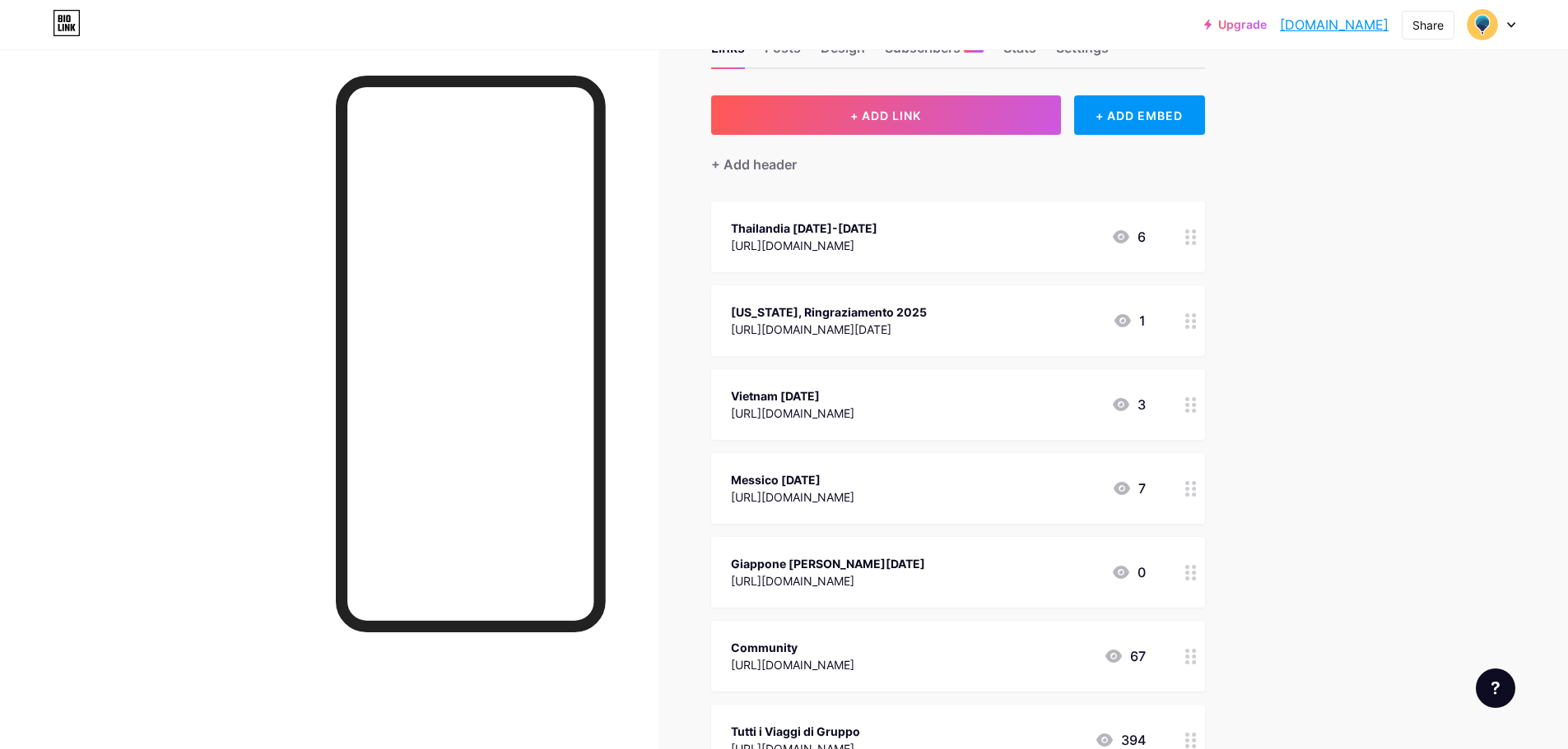
scroll to position [0, 0]
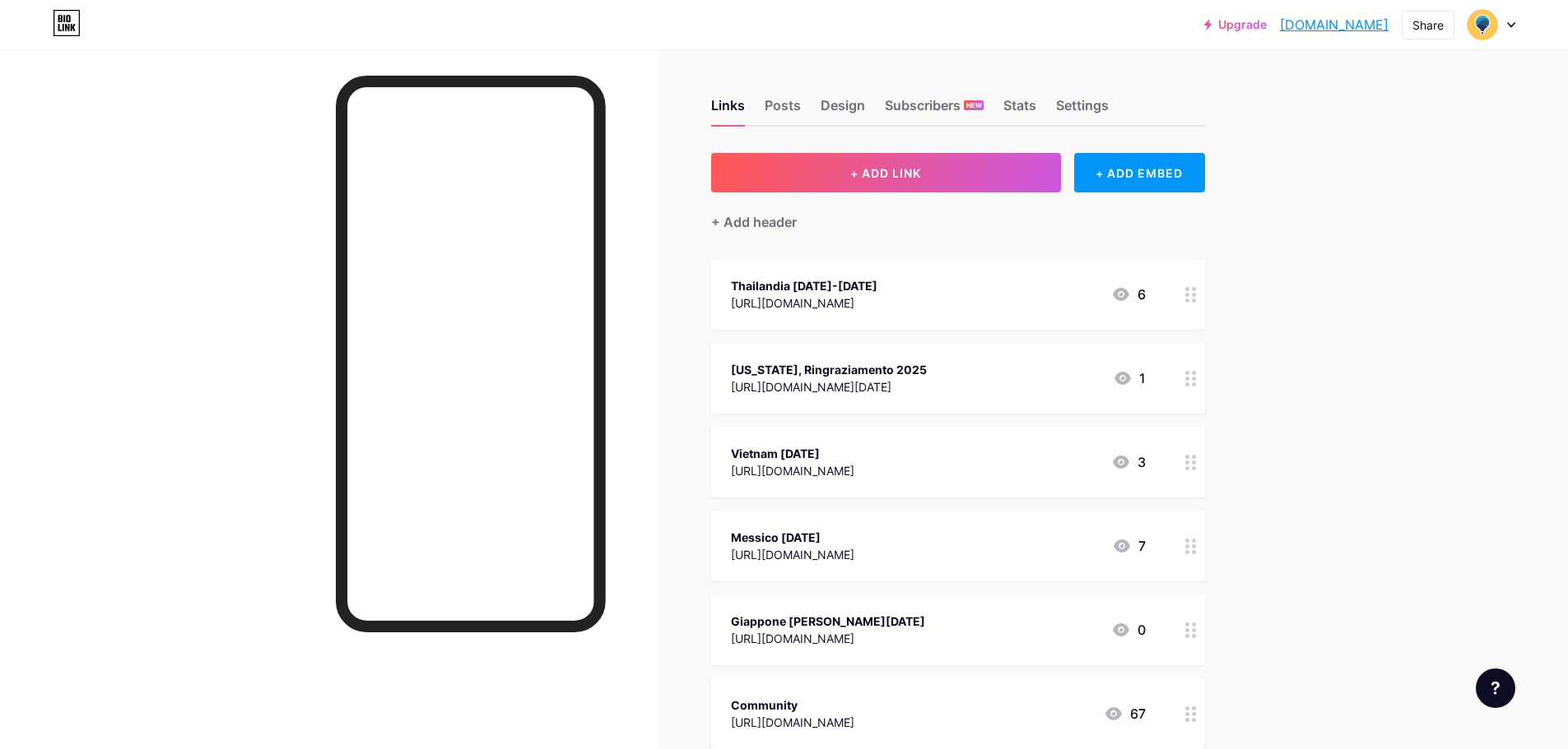
click at [1349, 237] on div "Upgrade moondoo.bio.lin... [DOMAIN_NAME] Share Switch accounts Moondoo [DOMAIN_…" at bounding box center [784, 652] width 1568 height 1306
